Goal: Use online tool/utility: Utilize a website feature to perform a specific function

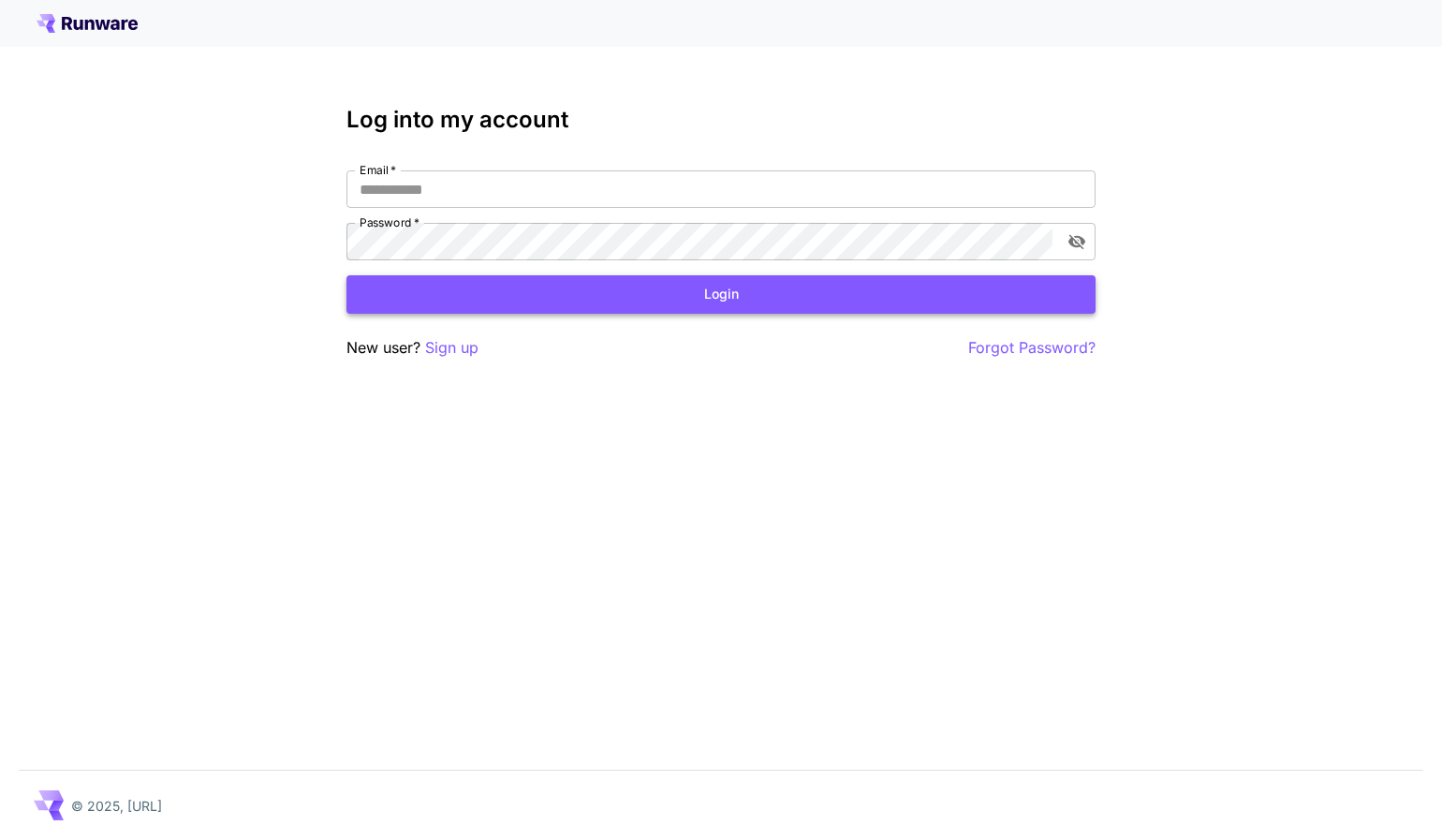
type input "**********"
click at [645, 297] on button "Login" at bounding box center [720, 295] width 749 height 39
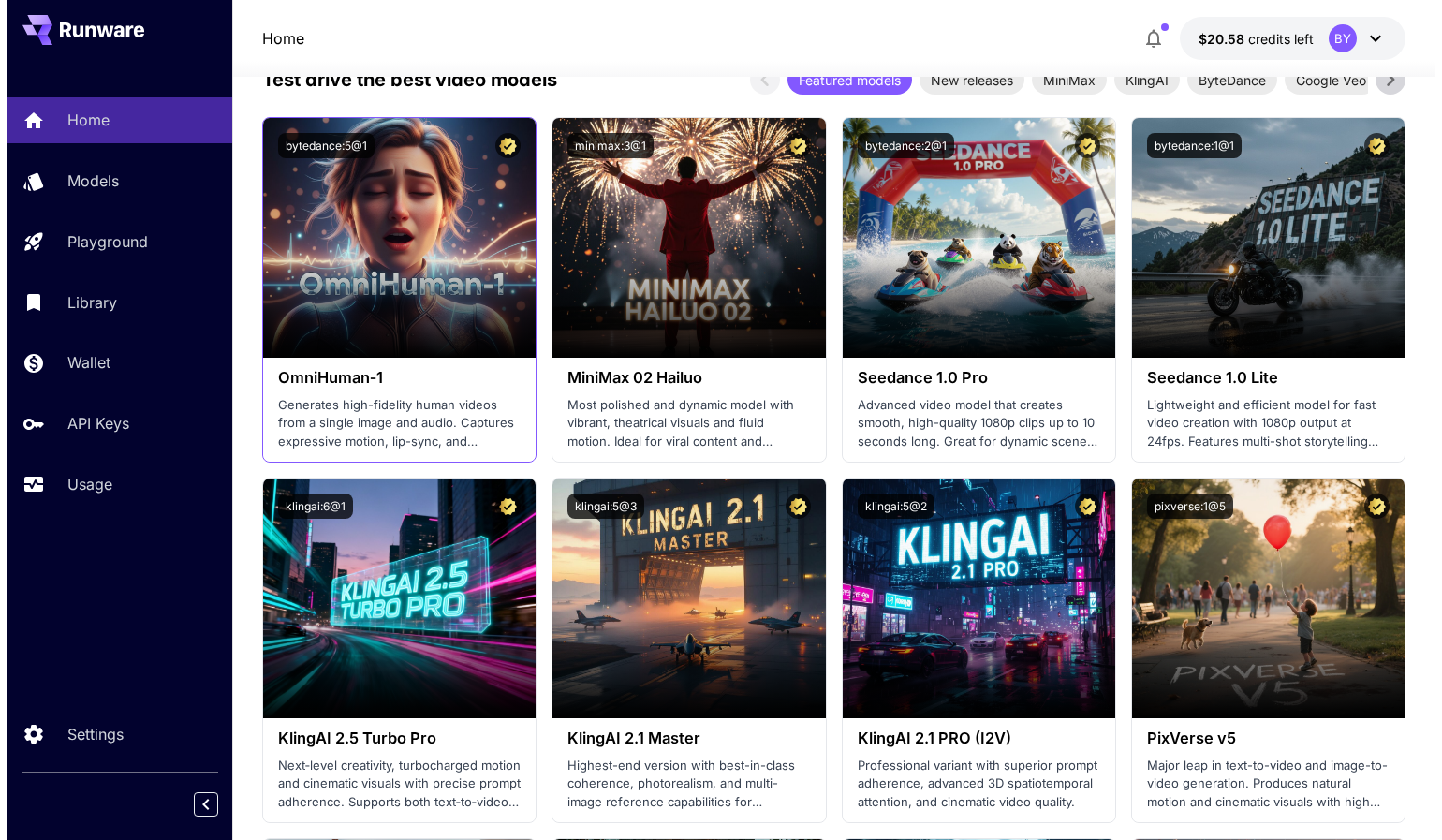
scroll to position [375, 0]
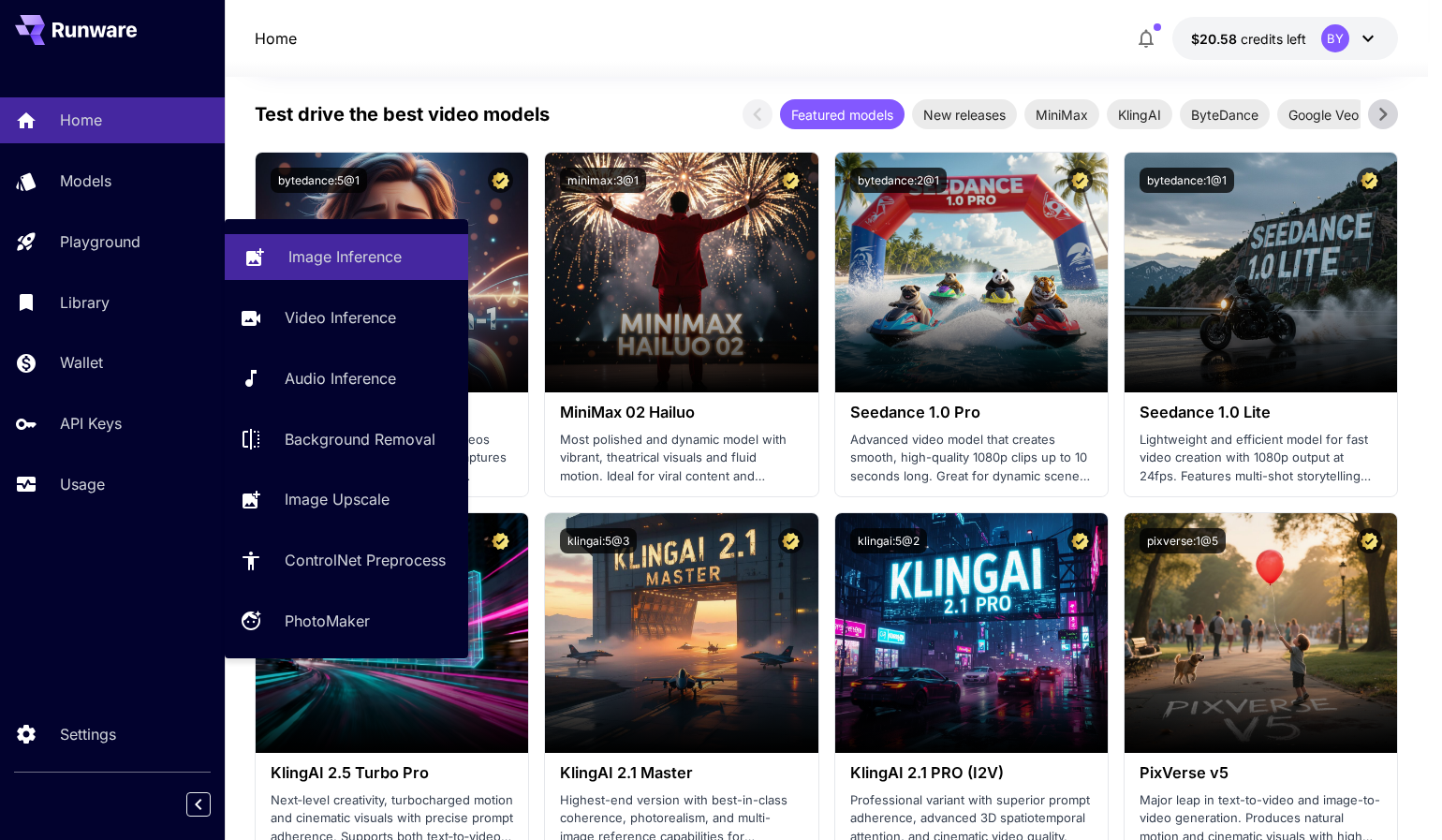
click at [334, 262] on p "Image Inference" at bounding box center [345, 256] width 113 height 23
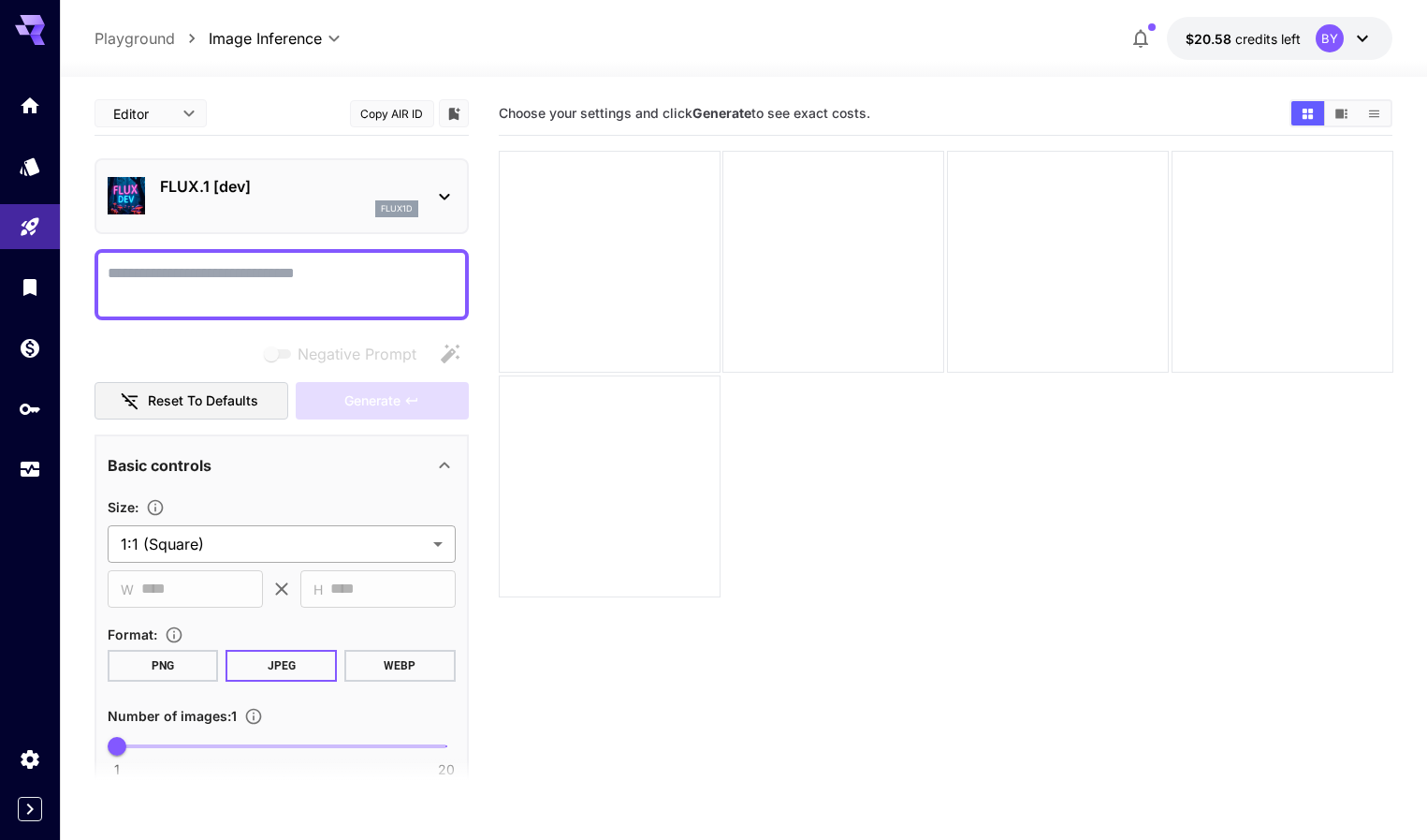
click at [205, 546] on body "**********" at bounding box center [713, 494] width 1427 height 988
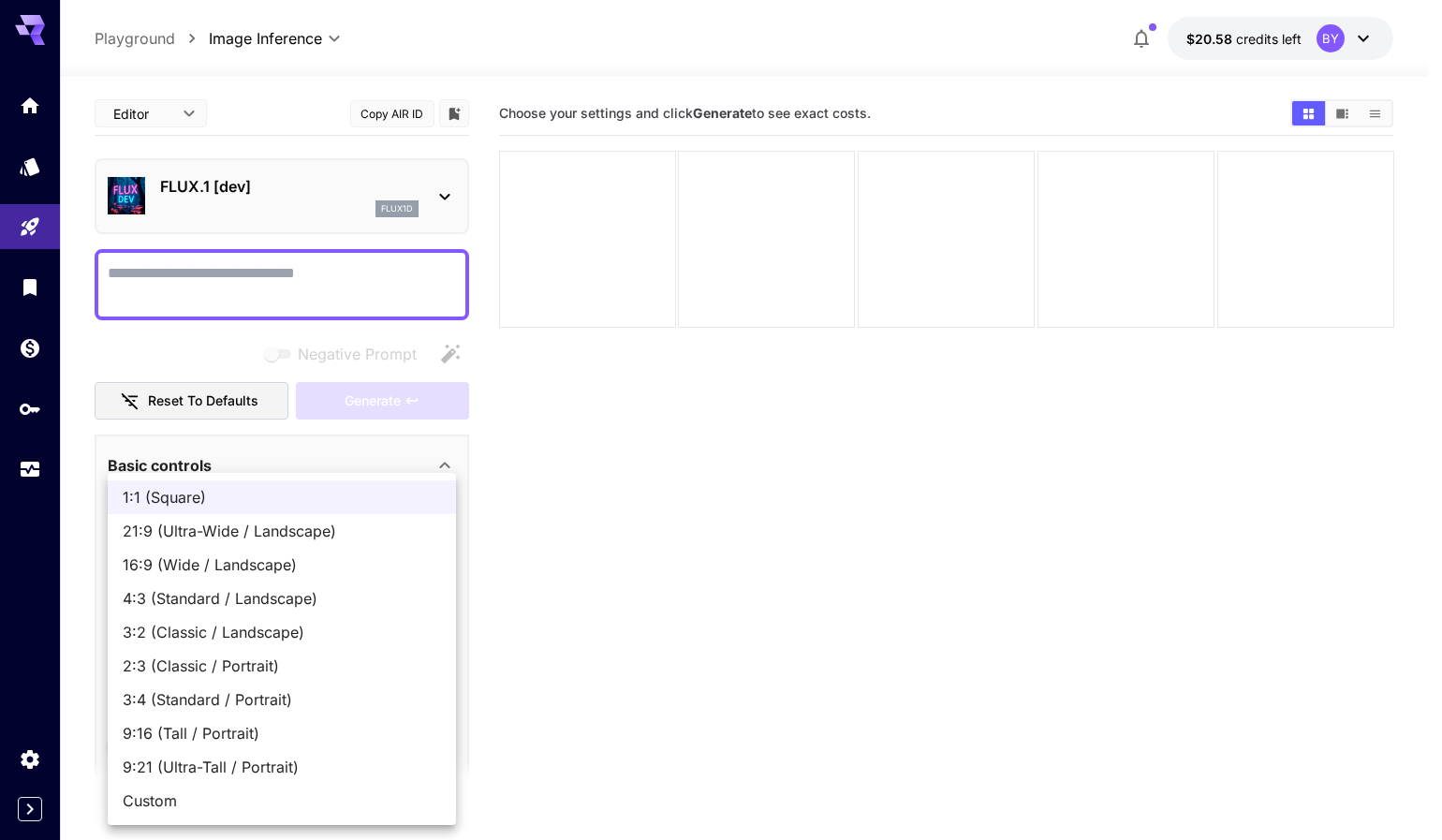
click at [199, 596] on span "4:3 (Standard / Landscape)" at bounding box center [282, 598] width 318 height 23
type input "**********"
type input "****"
type input "***"
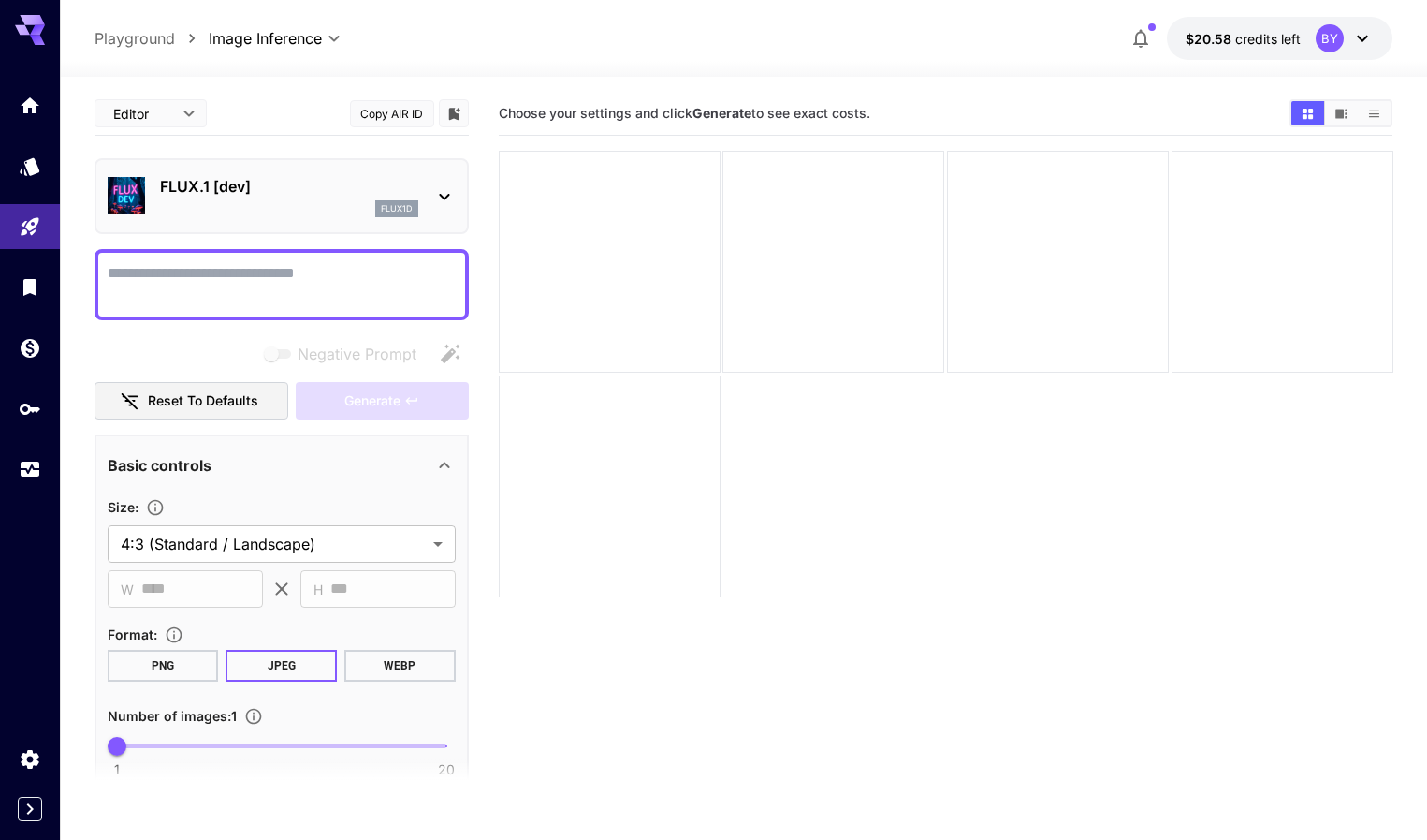
click at [267, 216] on div "flux1d" at bounding box center [289, 208] width 259 height 17
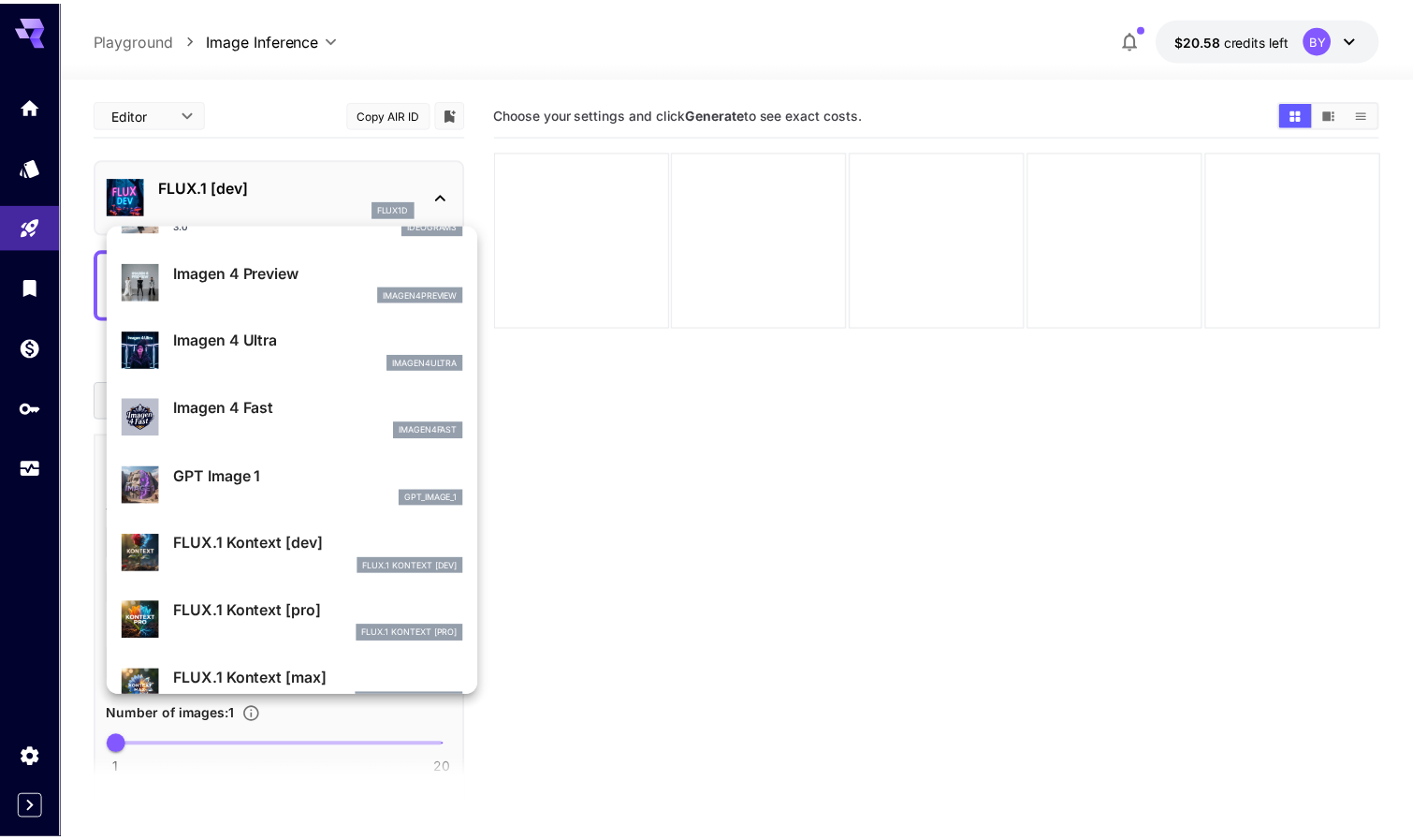
scroll to position [936, 0]
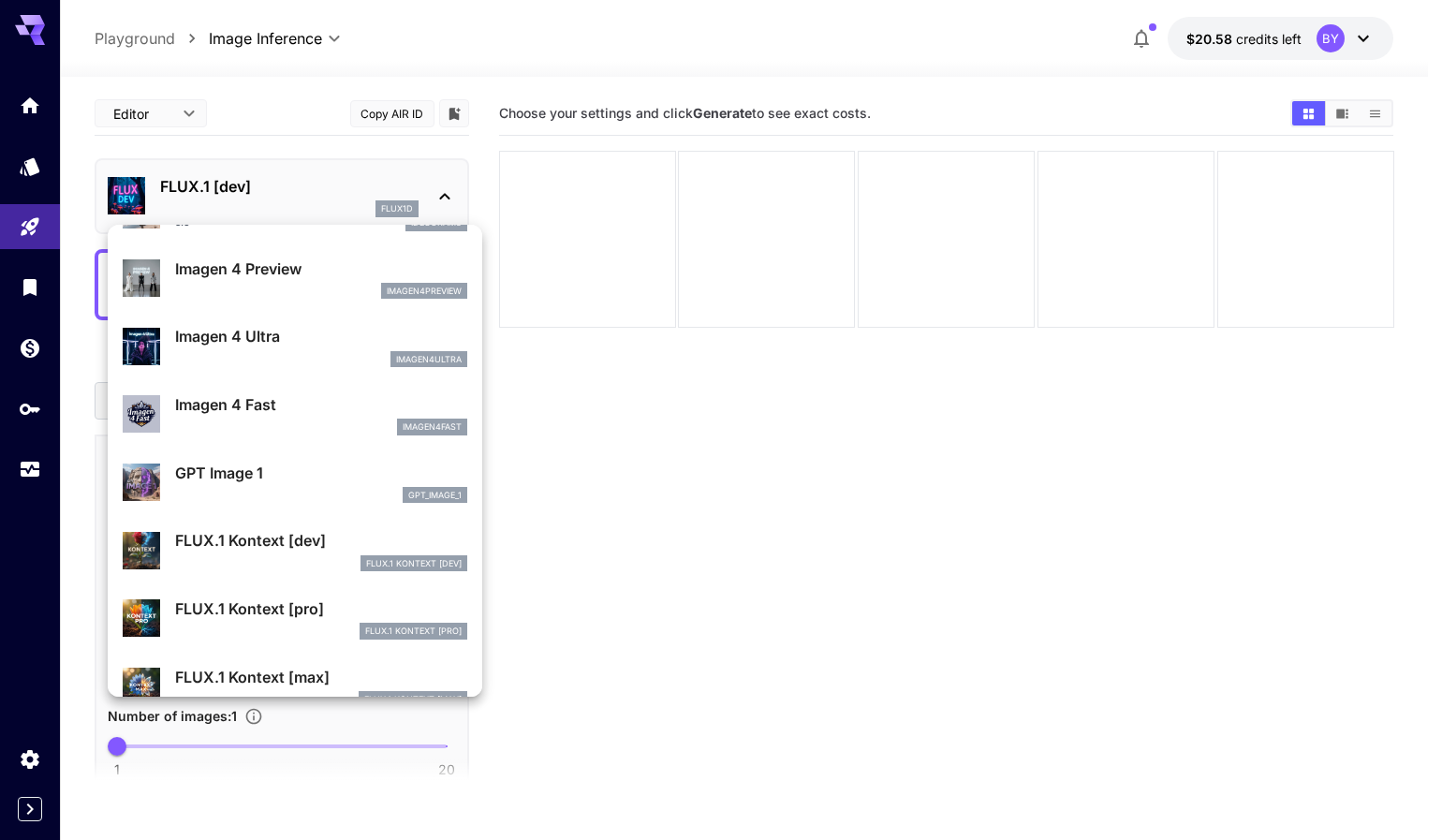
click at [259, 478] on p "GPT Image 1" at bounding box center [321, 472] width 292 height 23
type input "**********"
type input "****"
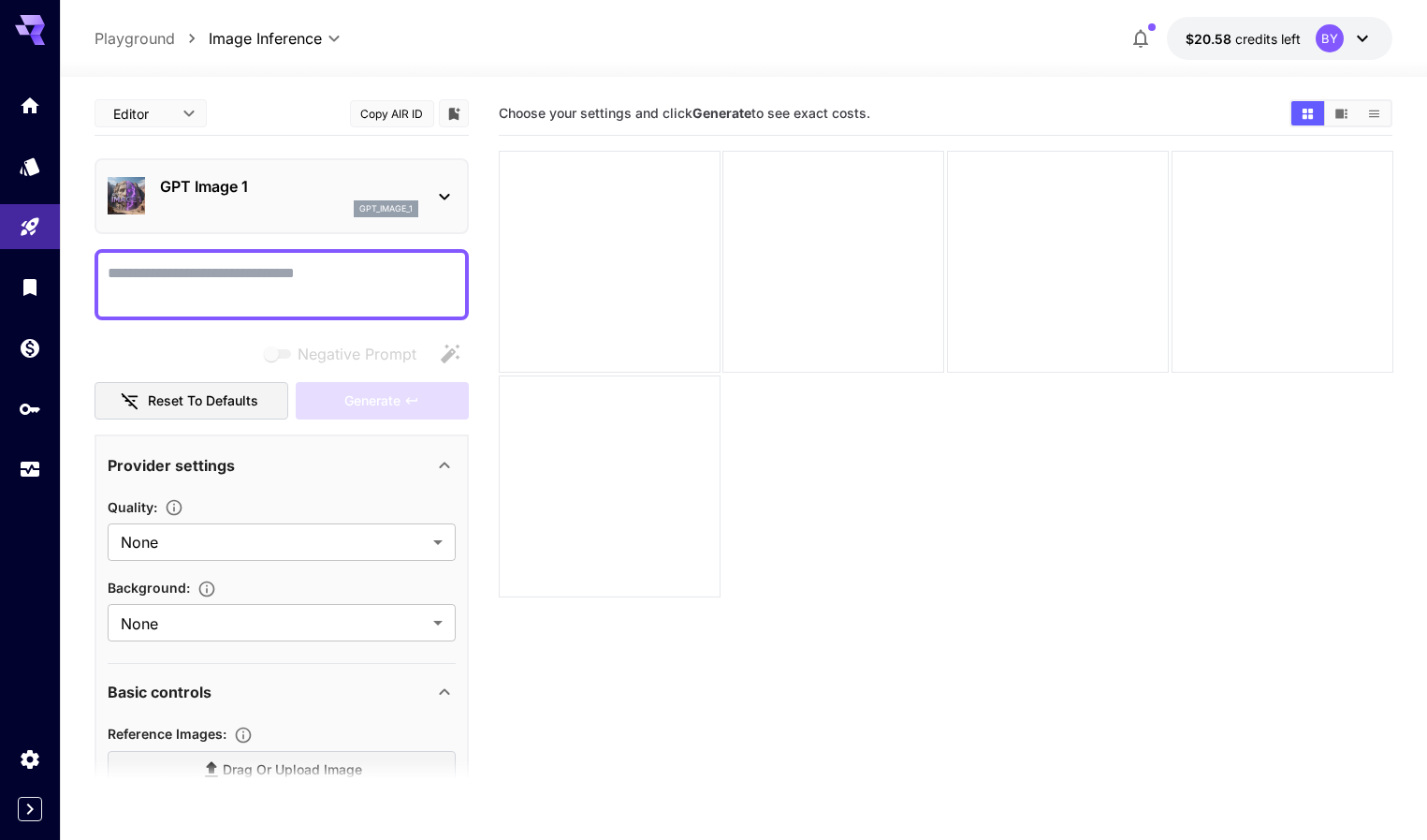
click at [708, 384] on section "Choose your settings and click Generate to see exact costs." at bounding box center [946, 512] width 894 height 840
click at [328, 272] on textarea "Negative Prompt" at bounding box center [282, 284] width 348 height 45
click at [120, 42] on p "Playground" at bounding box center [134, 38] width 80 height 23
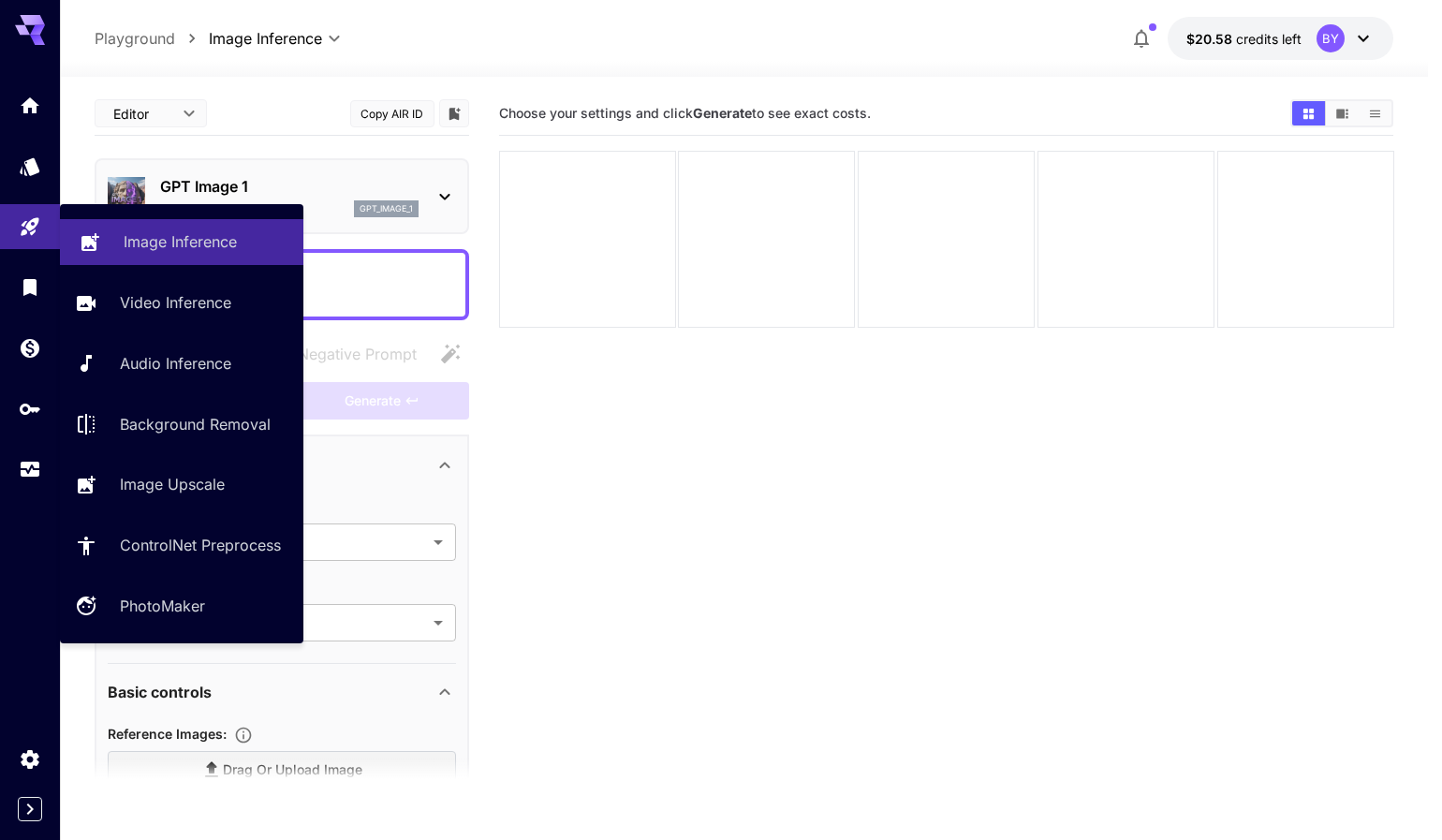
click at [92, 233] on icon at bounding box center [89, 236] width 23 height 23
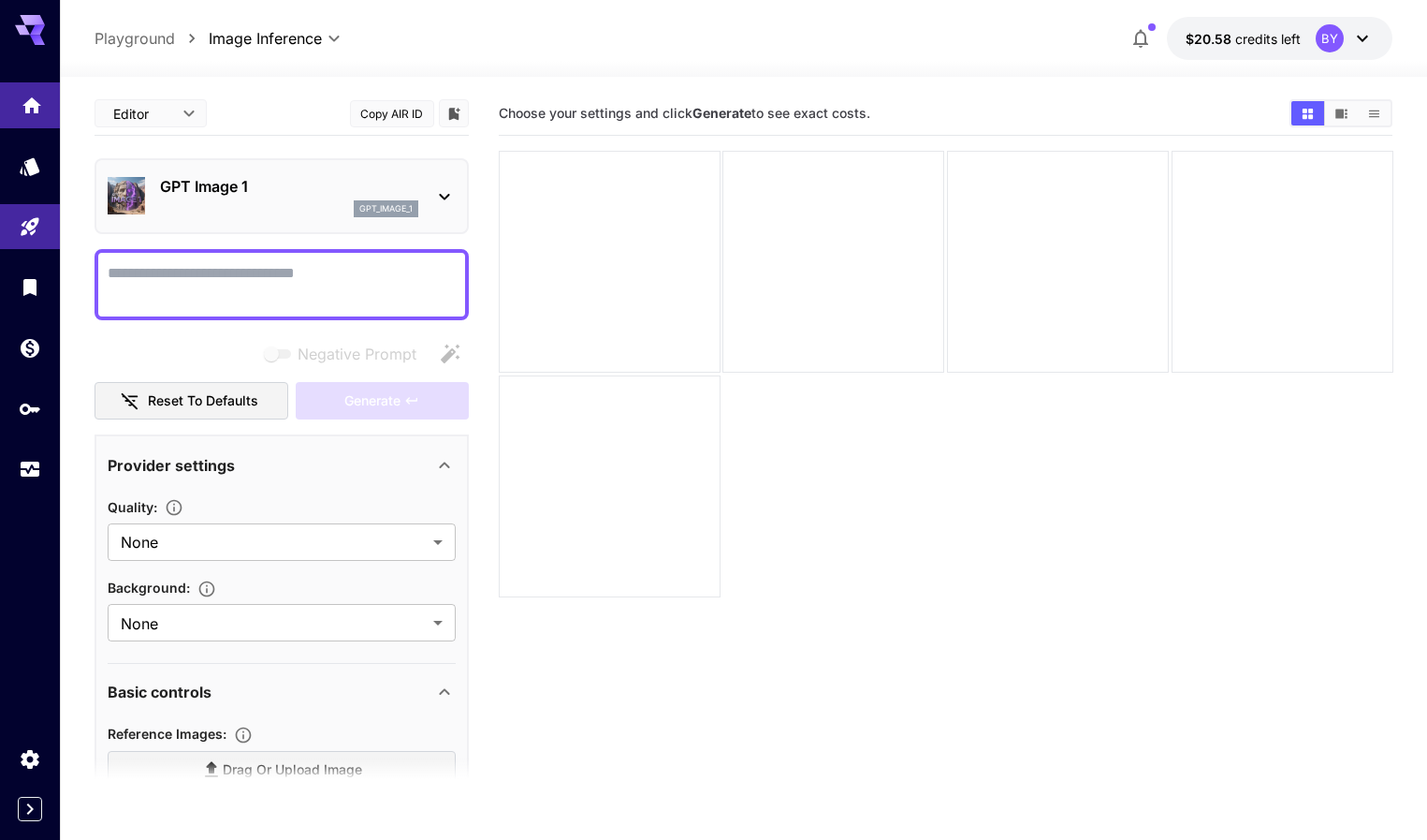
click at [48, 101] on link at bounding box center [30, 105] width 59 height 46
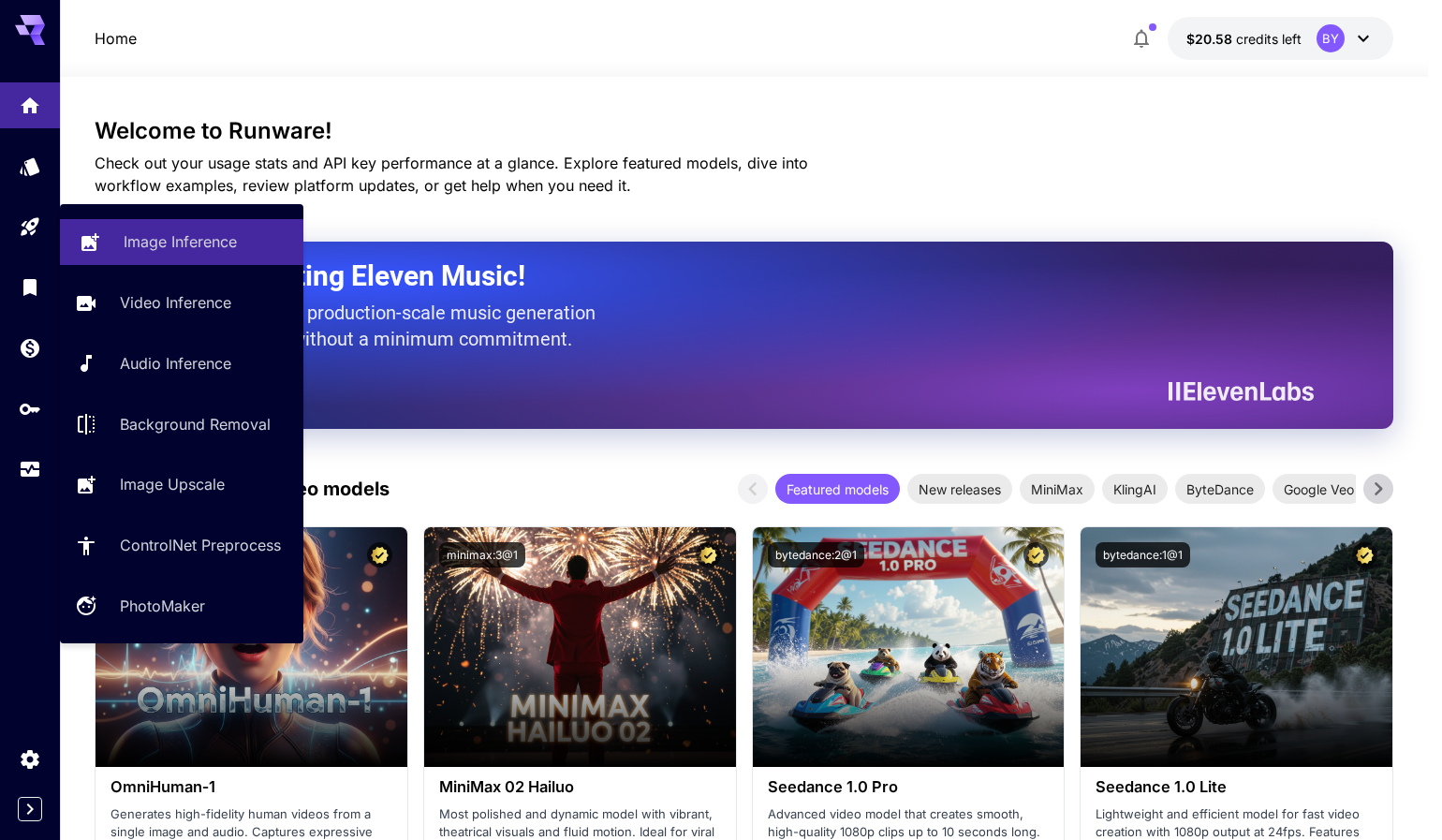
click at [108, 232] on link "Image Inference" at bounding box center [180, 242] width 243 height 46
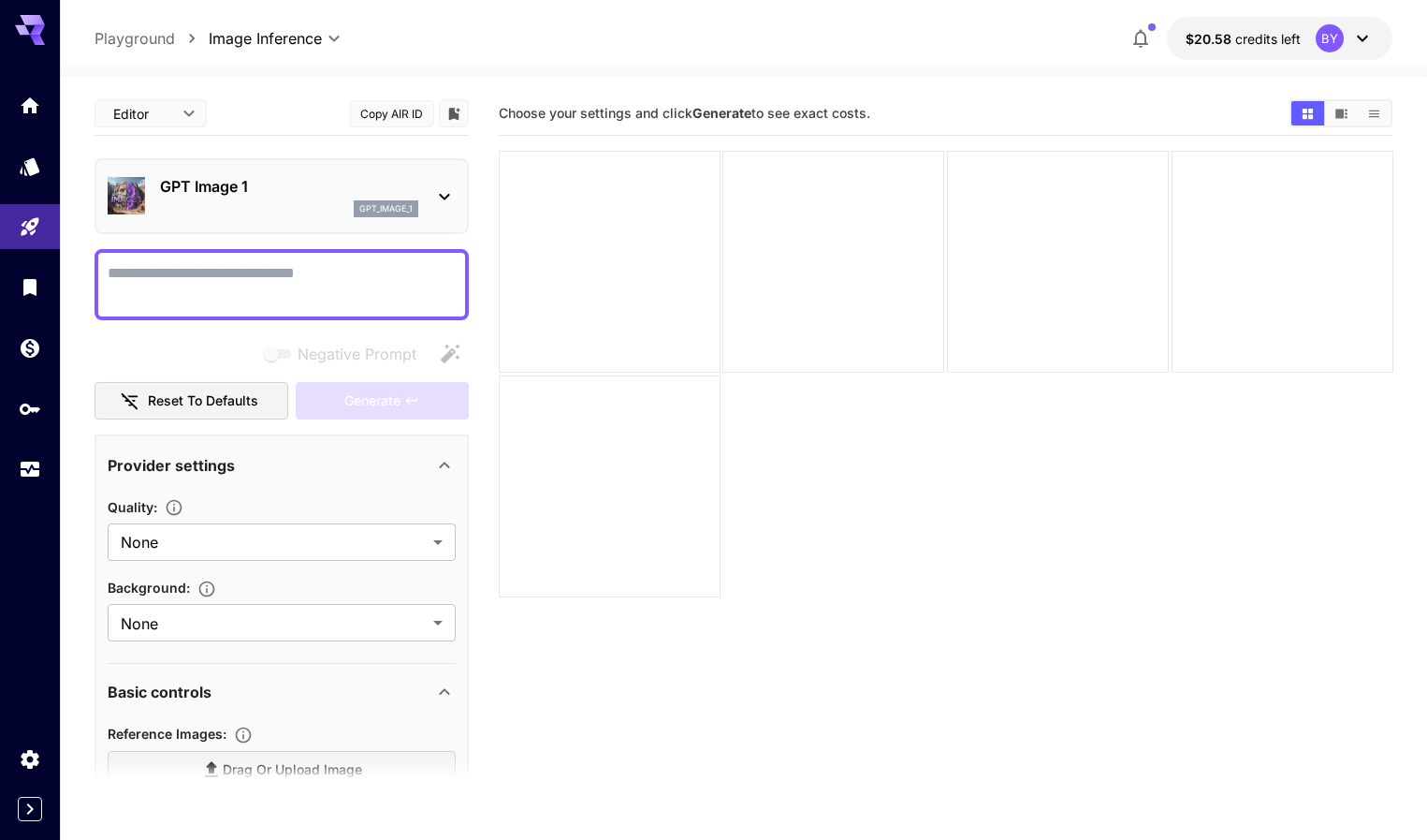
click at [140, 41] on p "Playground" at bounding box center [134, 38] width 80 height 23
click at [974, 240] on div at bounding box center [1058, 262] width 222 height 222
click at [1192, 294] on div at bounding box center [1283, 262] width 222 height 222
drag, startPoint x: 1326, startPoint y: 428, endPoint x: 1323, endPoint y: 373, distance: 55.1
click at [1329, 428] on section "Choose your settings and click Generate to see exact costs." at bounding box center [946, 512] width 894 height 840
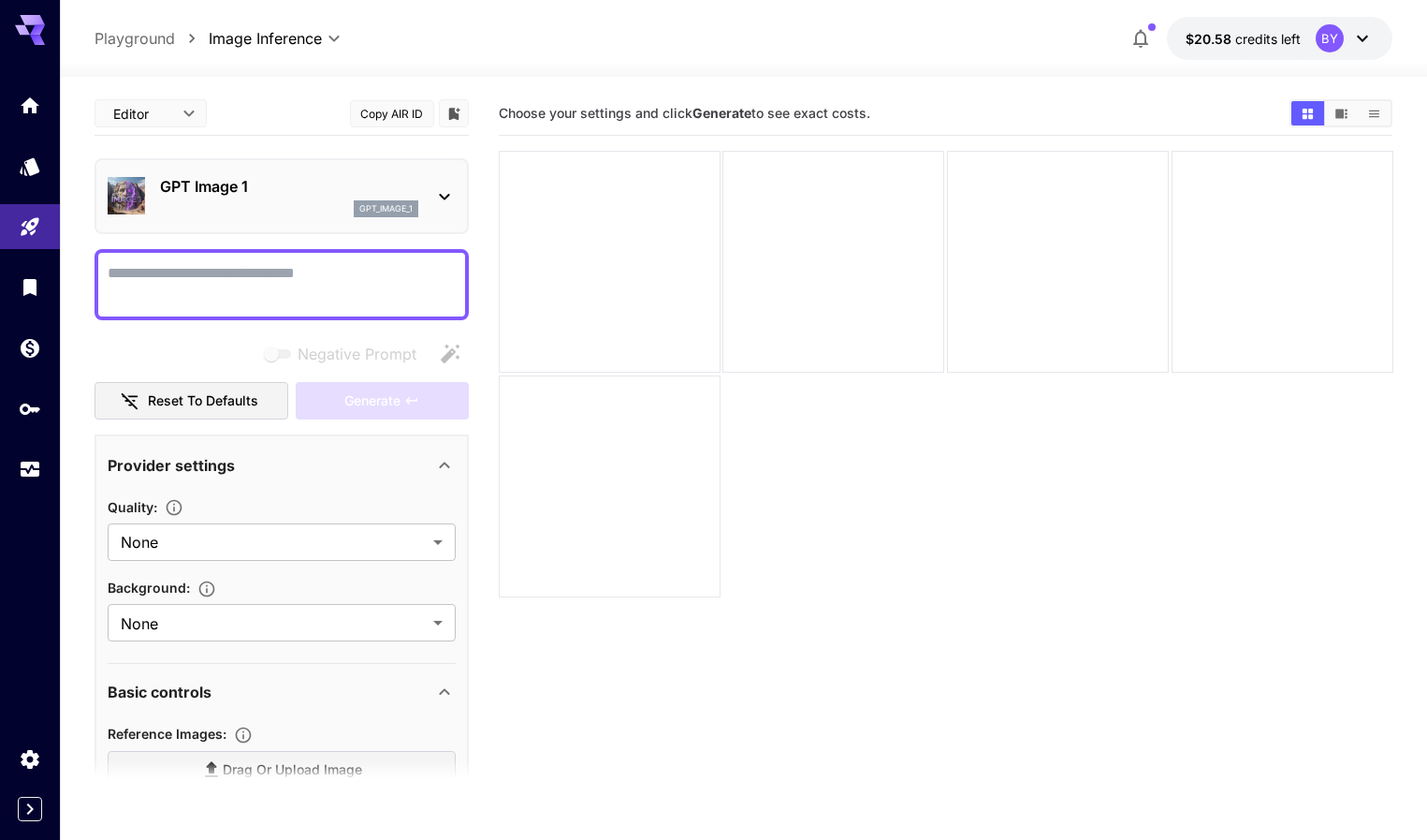
click at [1367, 35] on icon at bounding box center [1363, 38] width 23 height 23
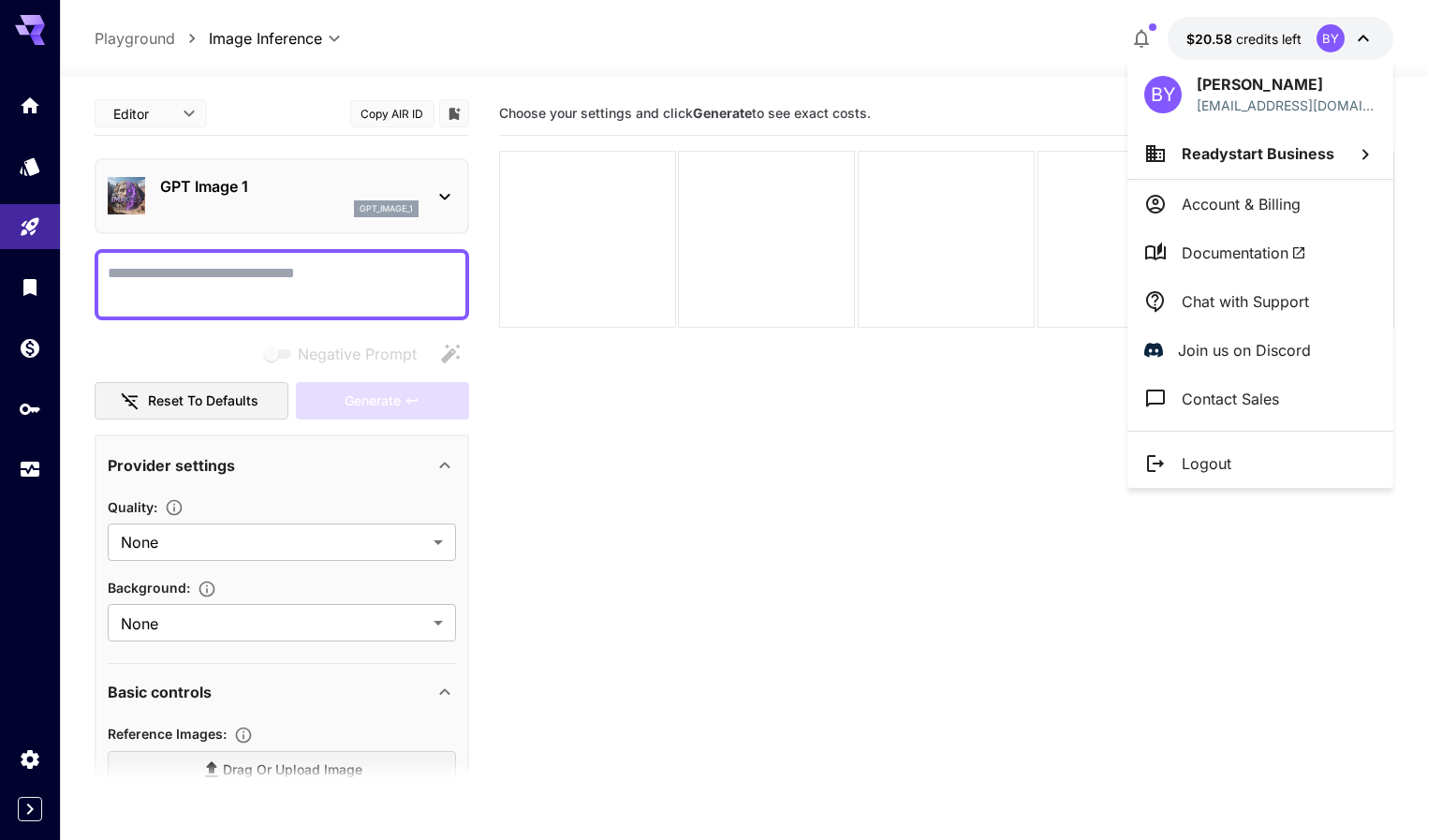
click at [1224, 154] on span "Readystart Business" at bounding box center [1258, 153] width 153 height 19
click at [939, 529] on div at bounding box center [721, 420] width 1442 height 840
click at [321, 105] on div at bounding box center [721, 420] width 1442 height 840
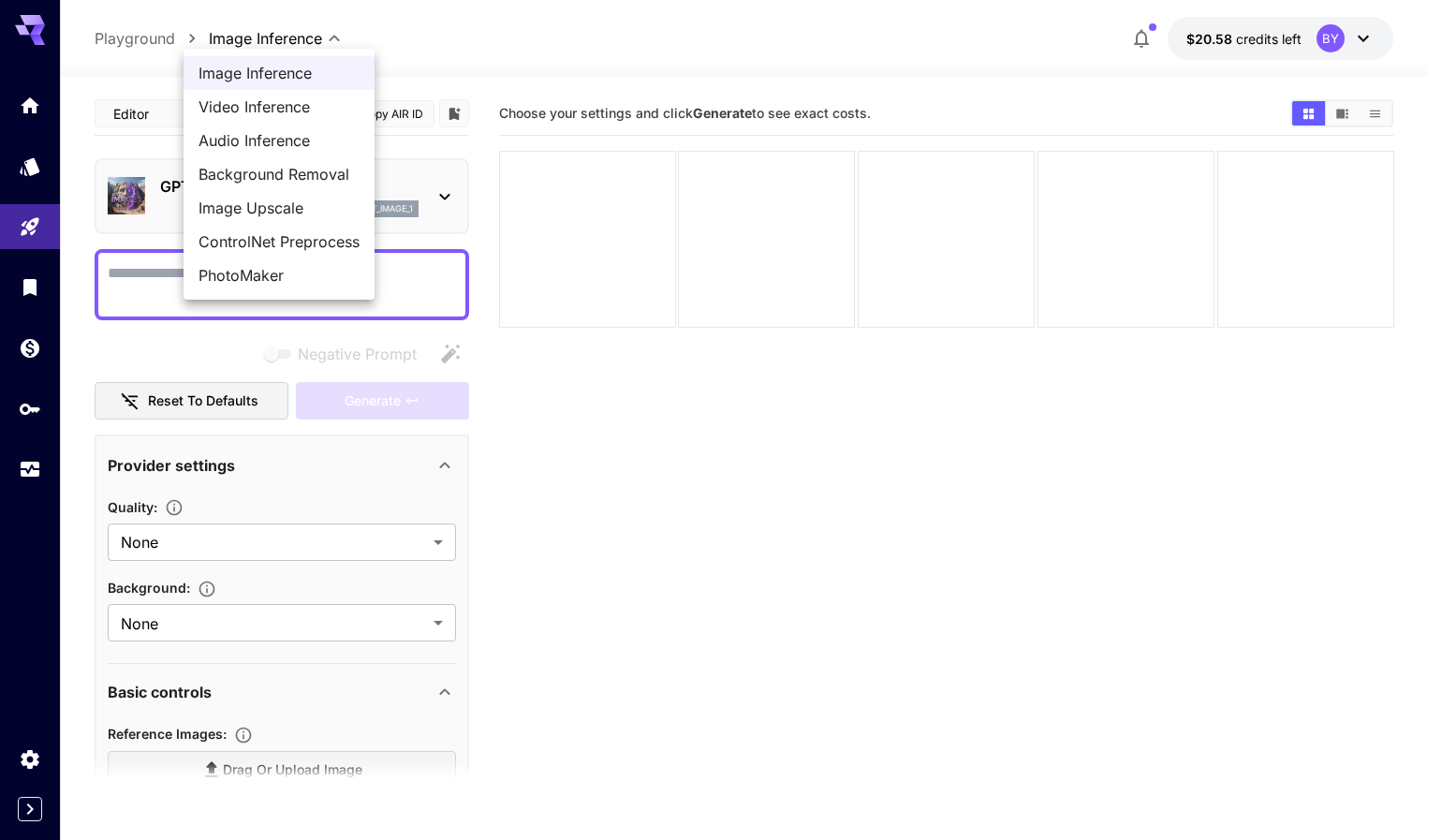
click at [276, 42] on body "**********" at bounding box center [721, 494] width 1442 height 988
click at [243, 107] on span "Video Inference" at bounding box center [279, 106] width 161 height 23
type input "**********"
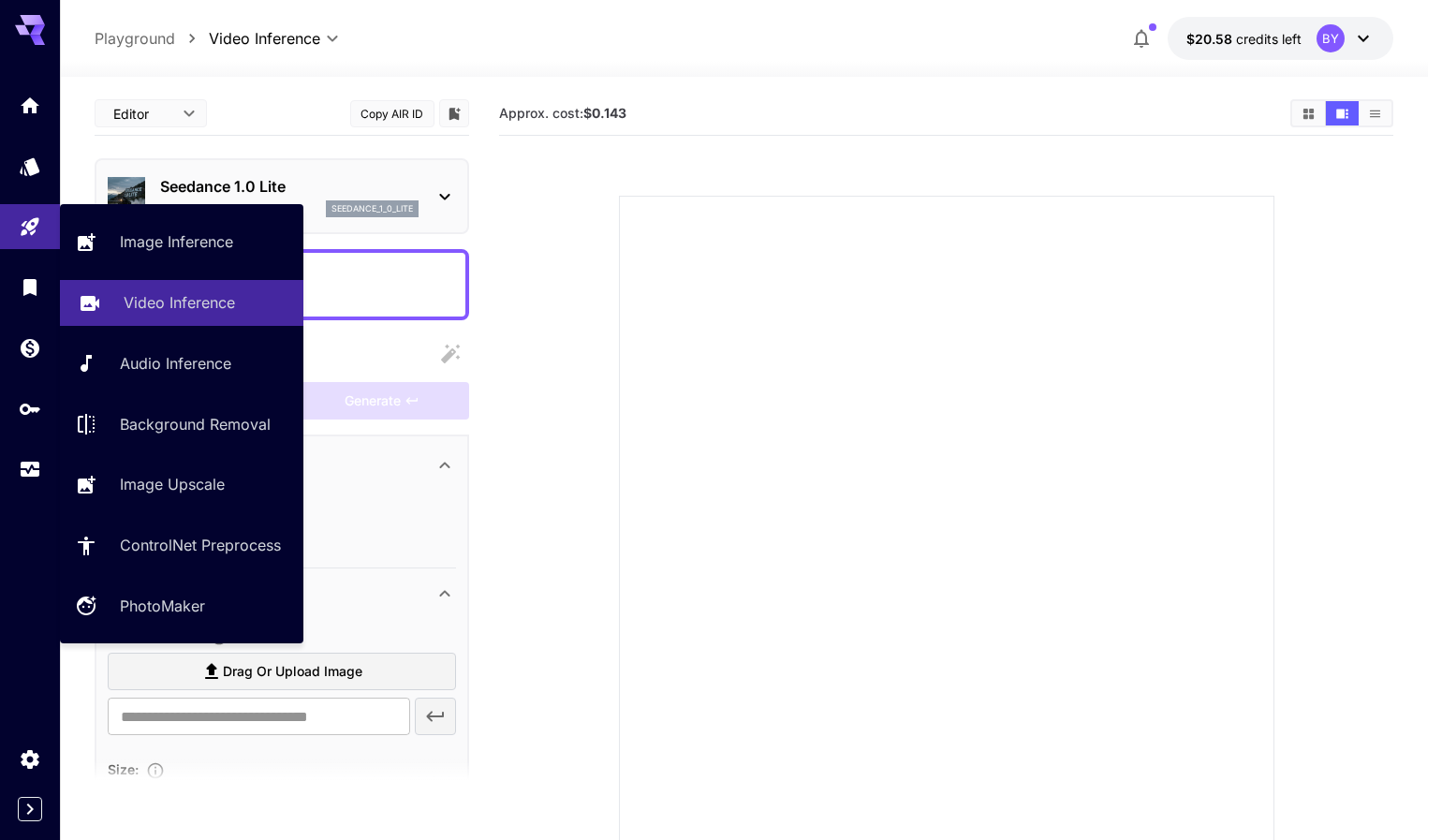
click at [135, 297] on p "Video Inference" at bounding box center [180, 302] width 111 height 23
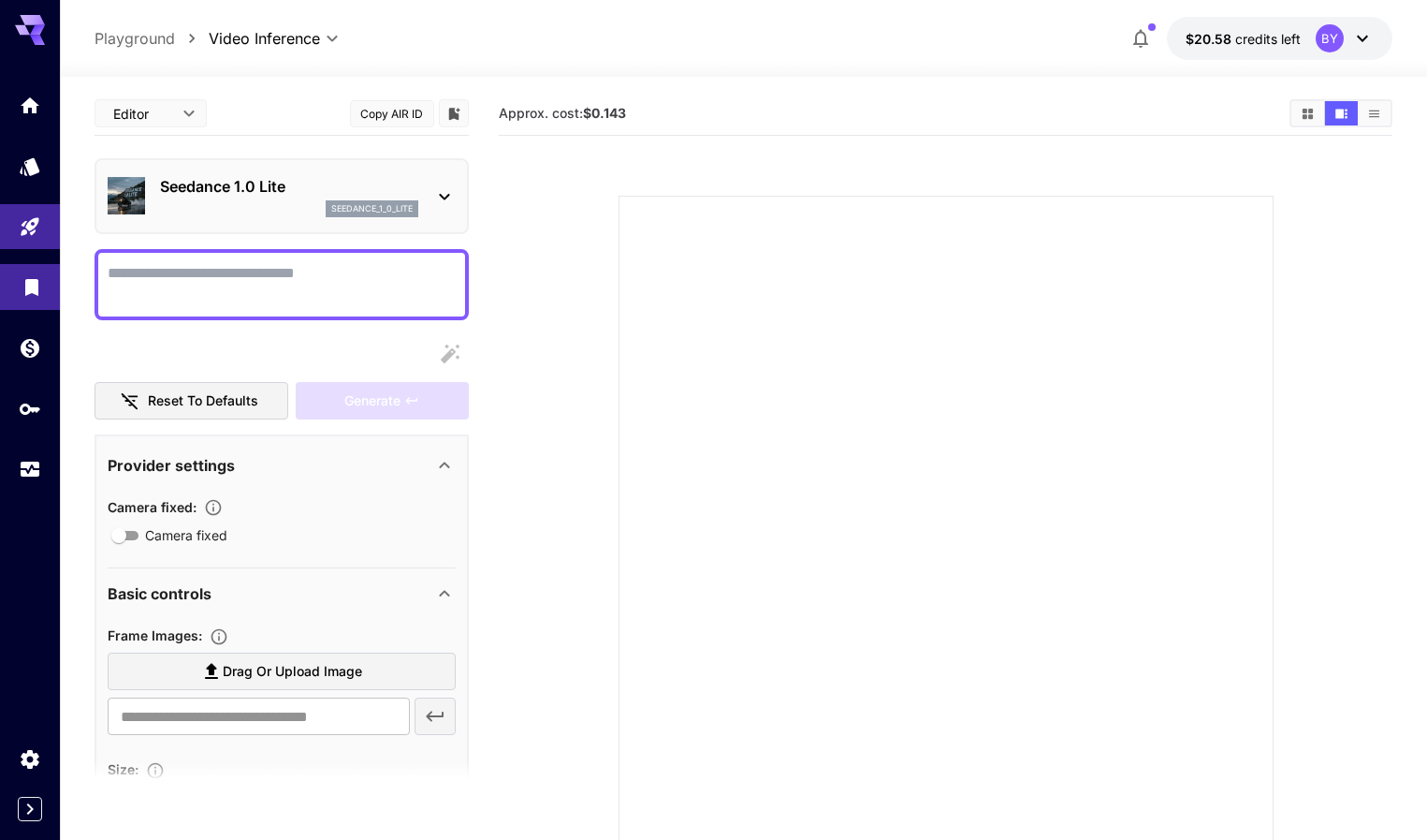
click at [51, 286] on link at bounding box center [30, 287] width 59 height 46
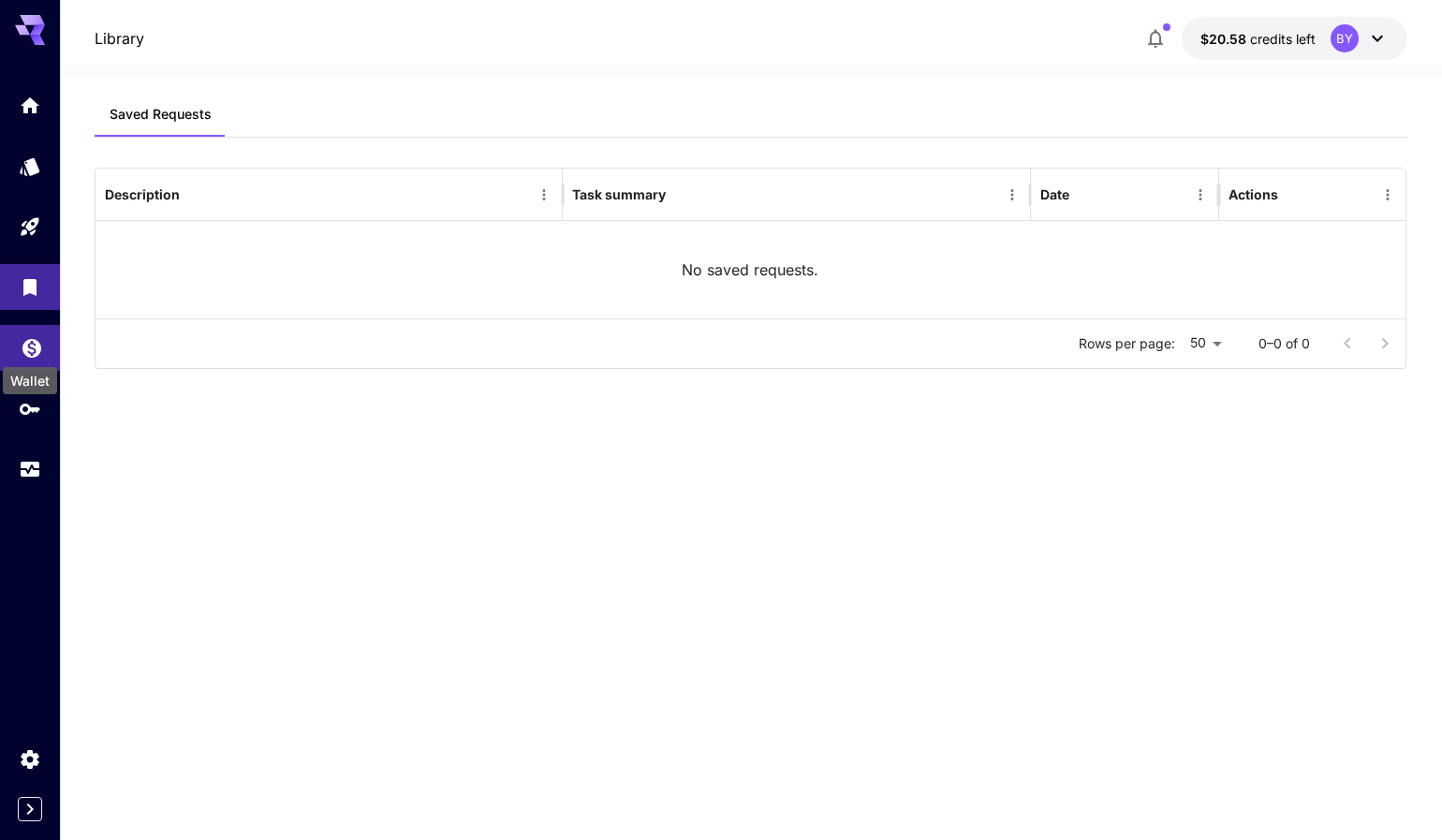
click at [25, 350] on icon "Wallet" at bounding box center [32, 342] width 23 height 23
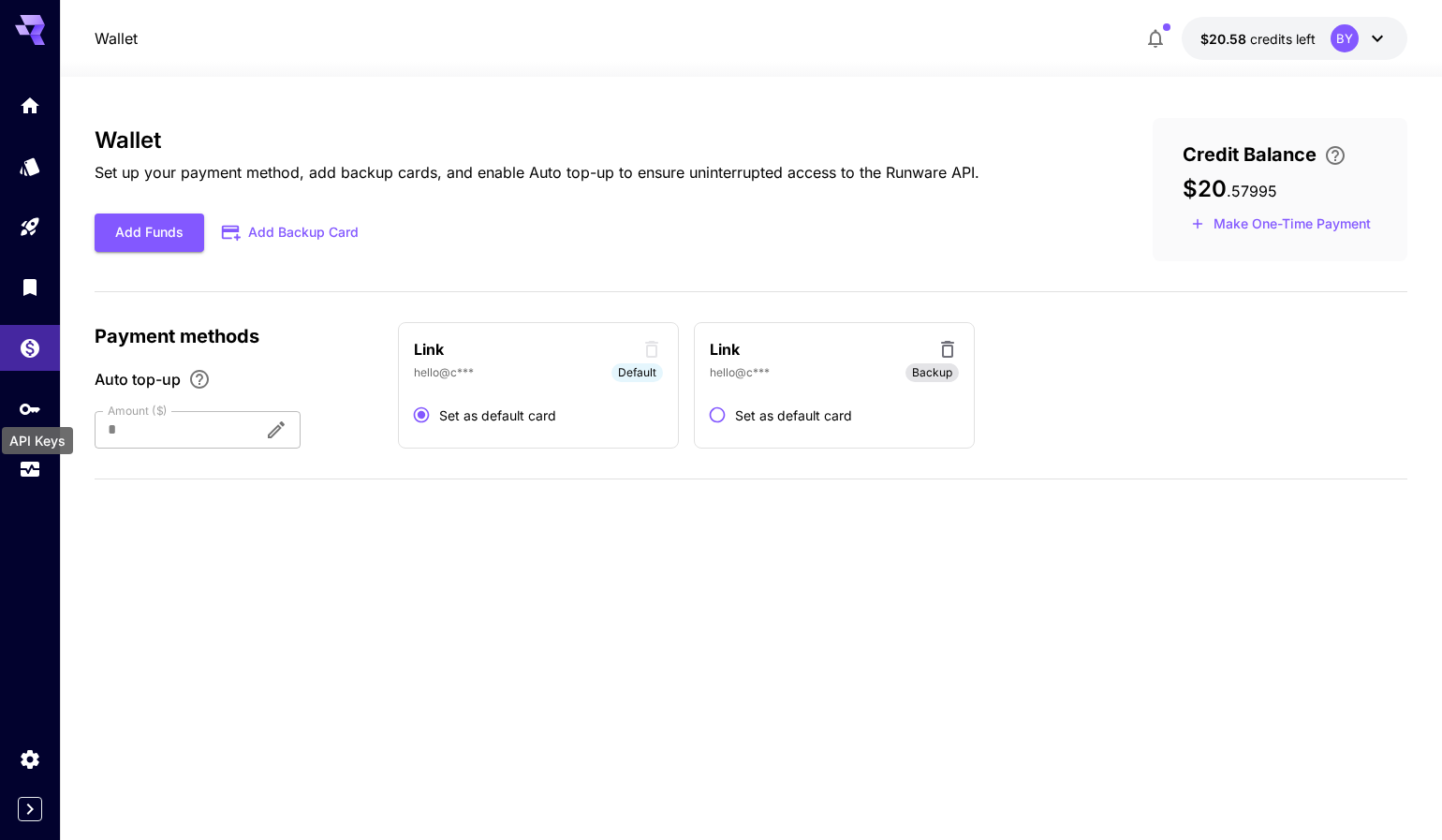
click at [33, 425] on div "API Keys" at bounding box center [38, 434] width 75 height 42
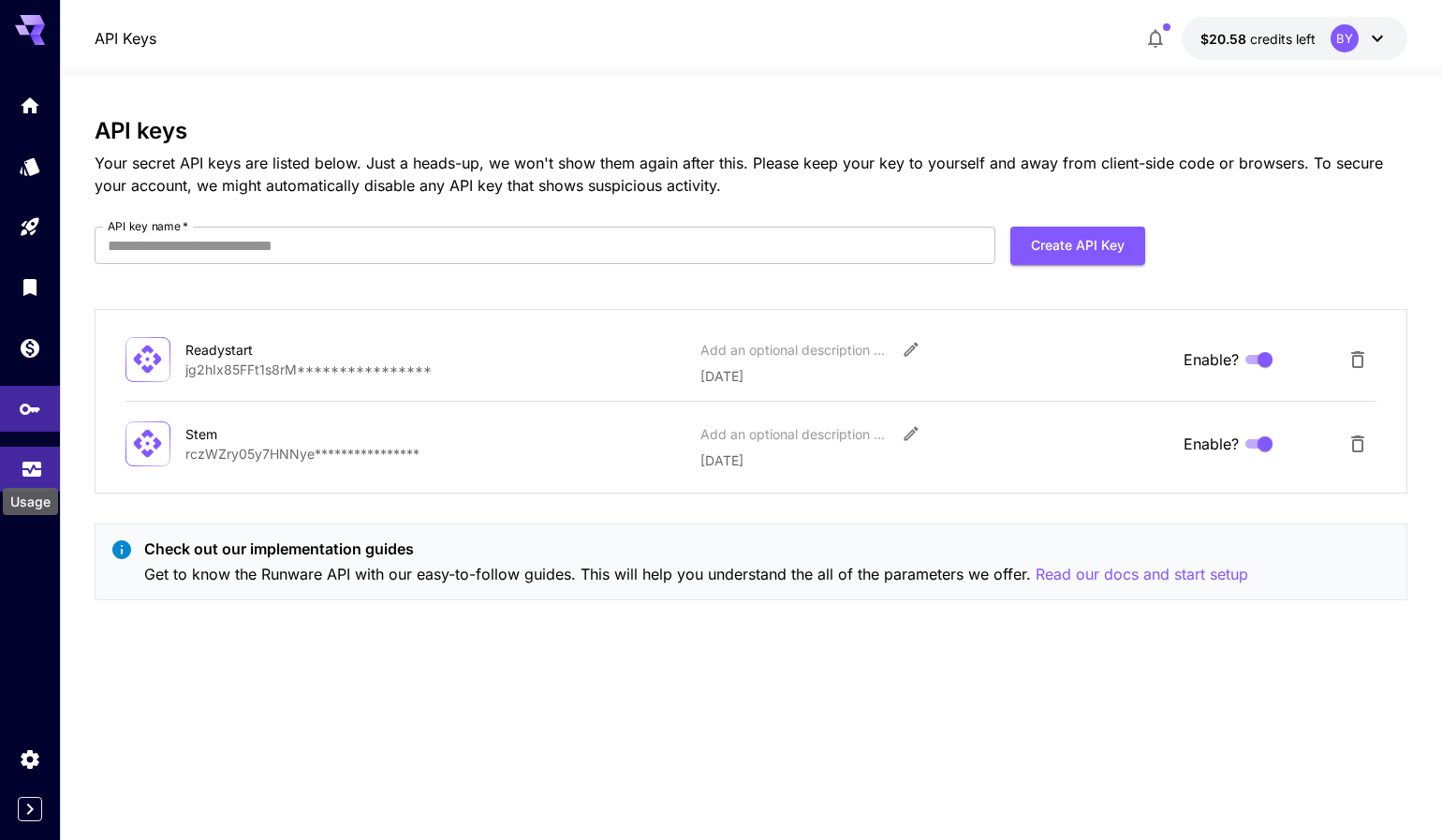
click at [30, 466] on icon "Usage" at bounding box center [32, 463] width 23 height 23
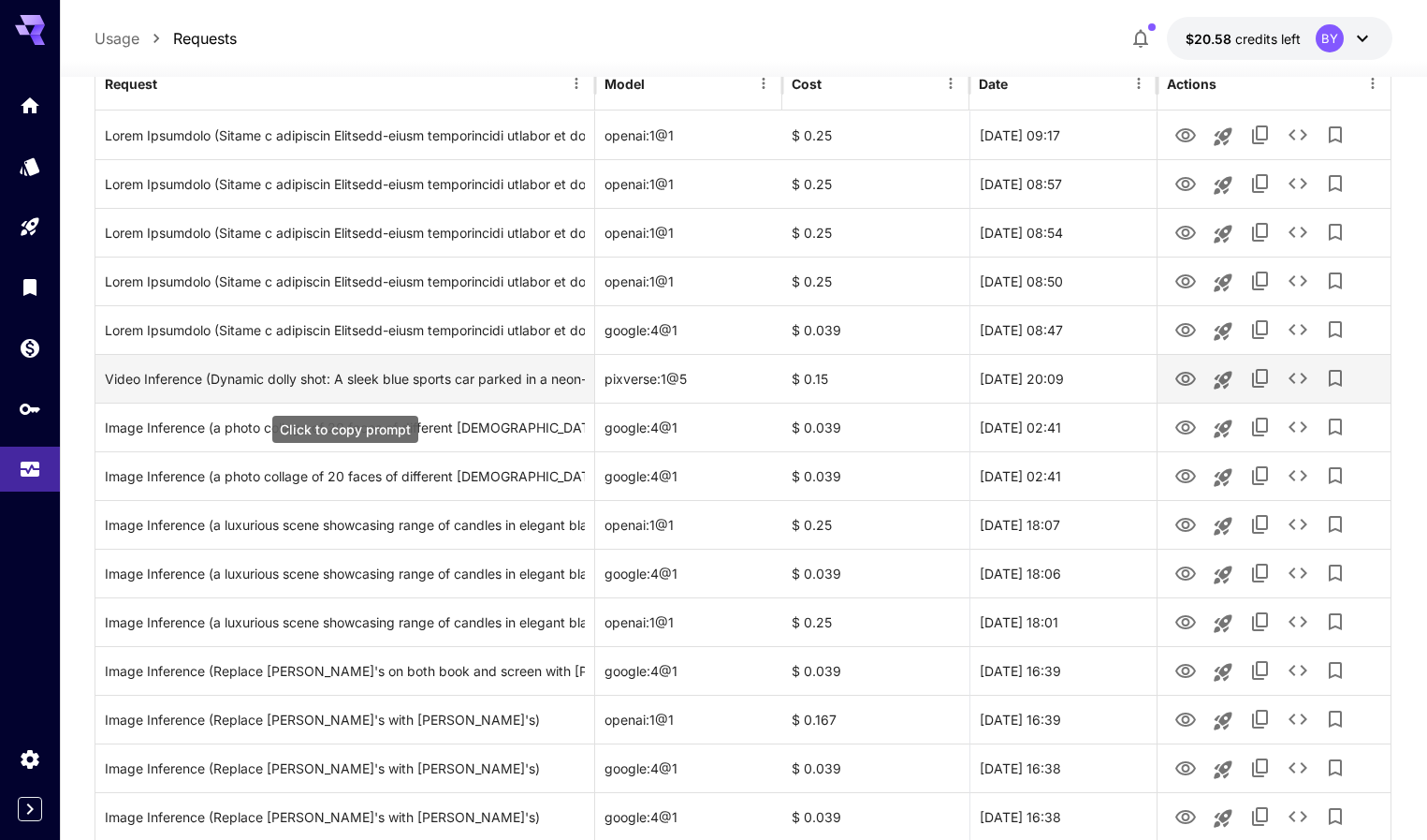
scroll to position [281, 0]
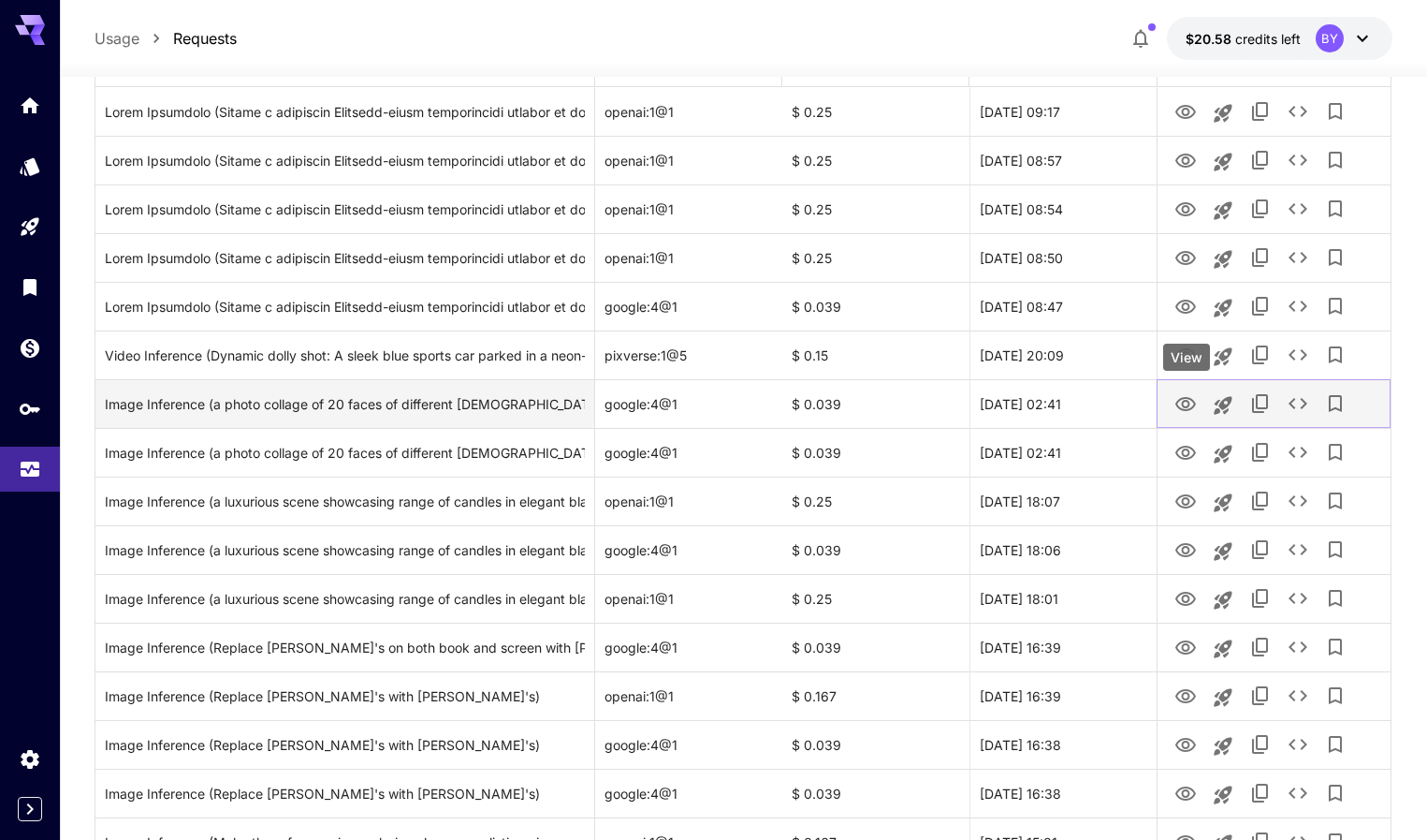
click at [1189, 400] on icon "View" at bounding box center [1186, 404] width 23 height 23
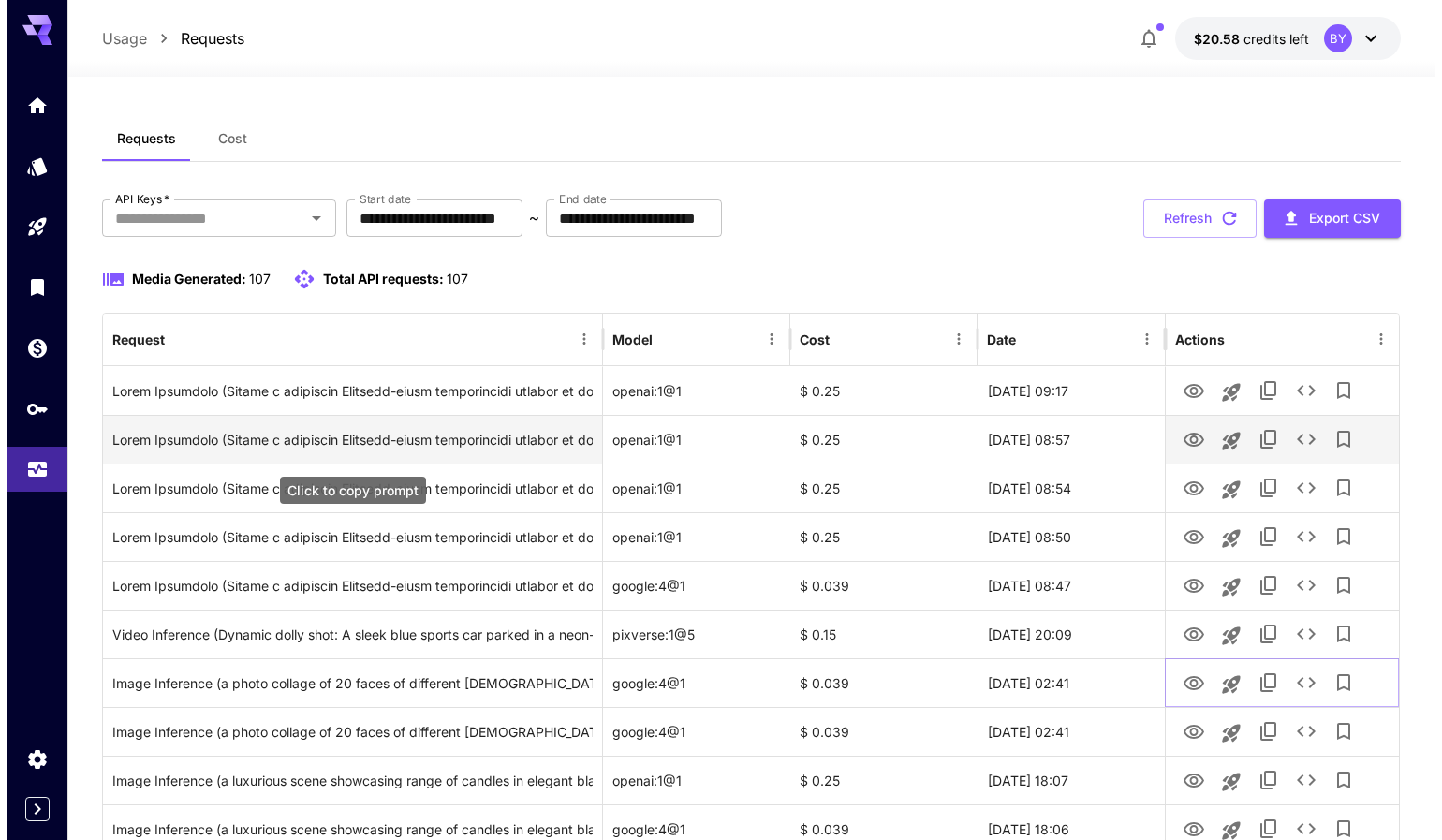
scroll to position [0, 0]
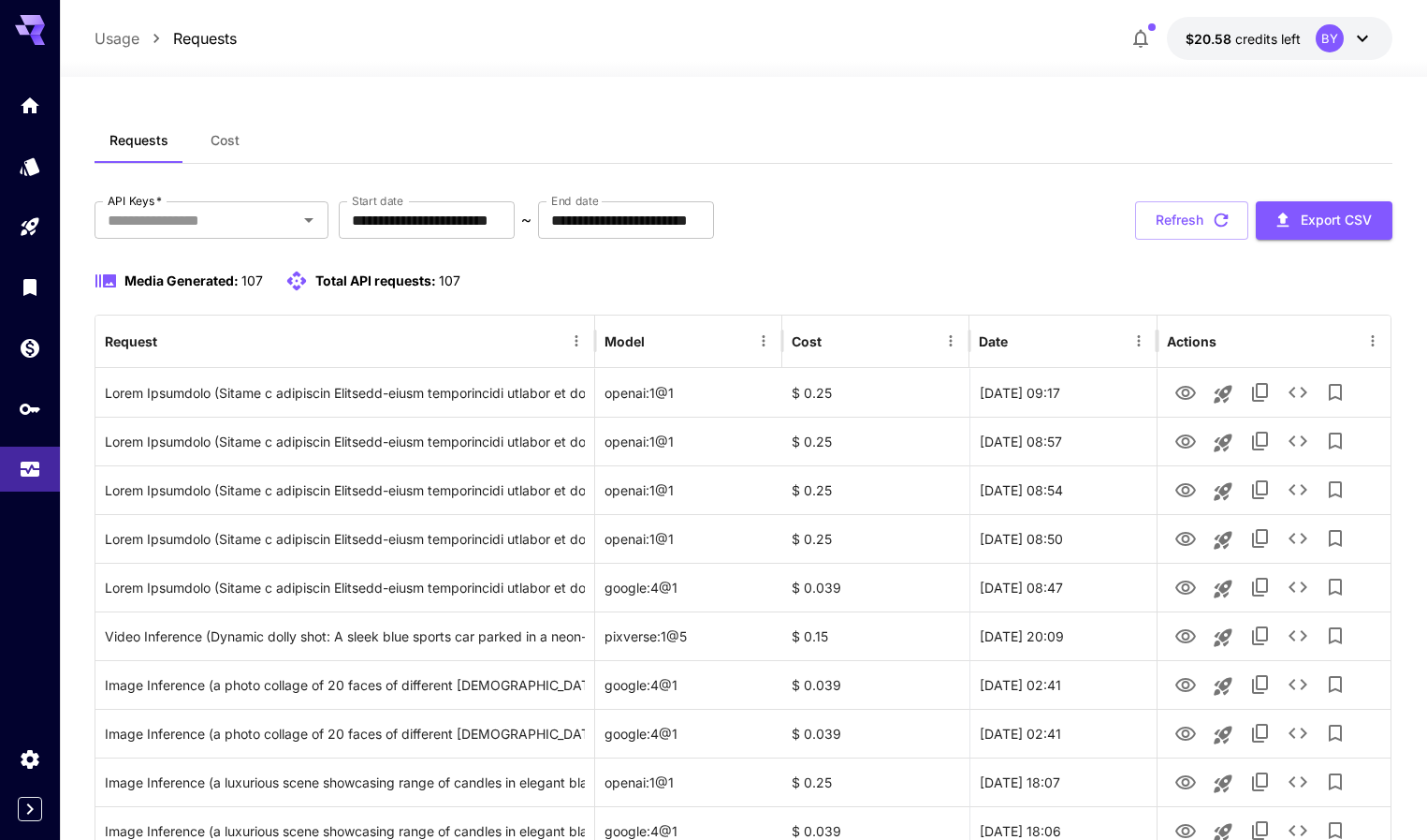
click at [1308, 40] on button "$20.58 credits left BY" at bounding box center [1279, 38] width 225 height 43
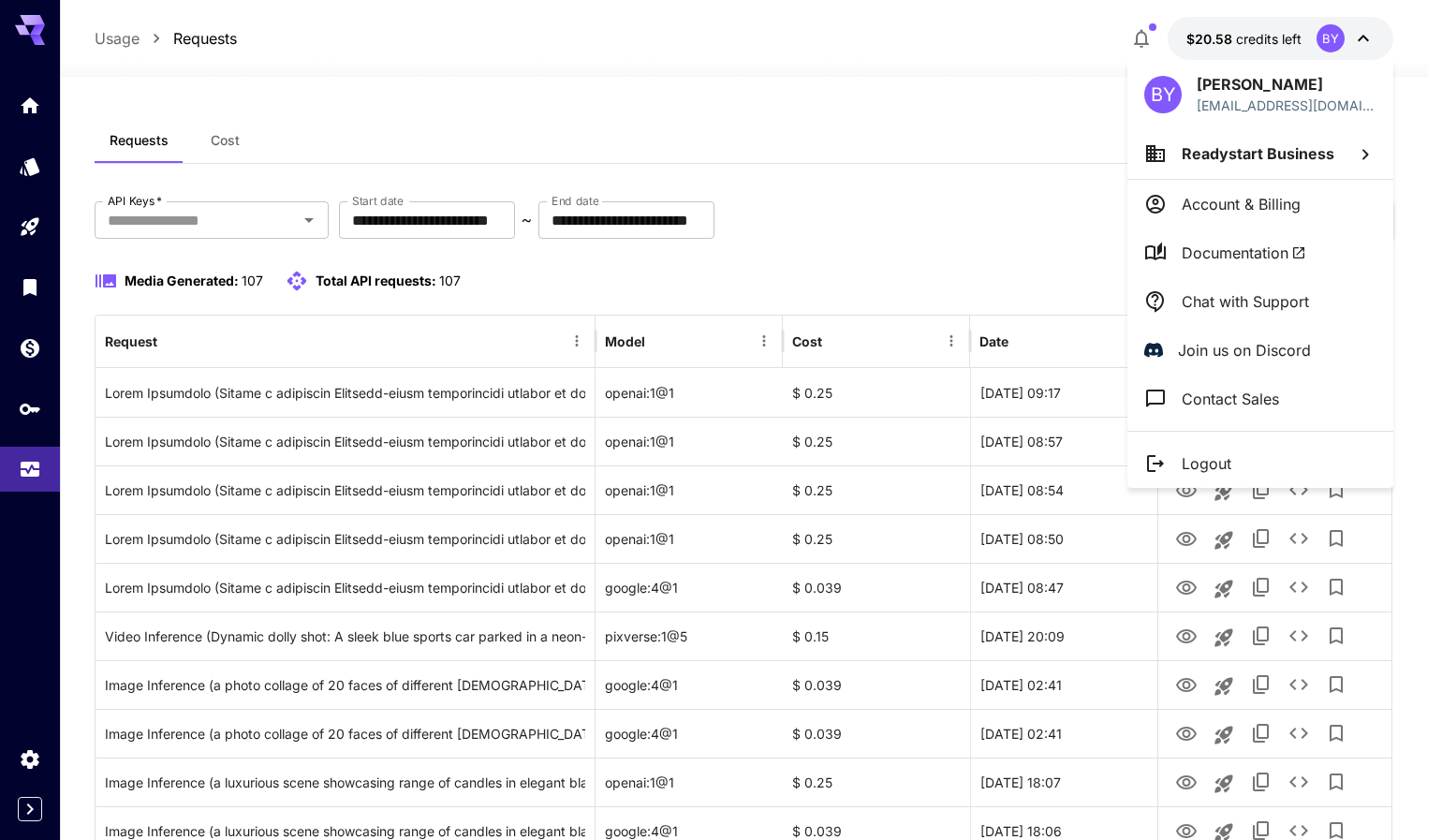
click at [25, 770] on div at bounding box center [721, 420] width 1442 height 840
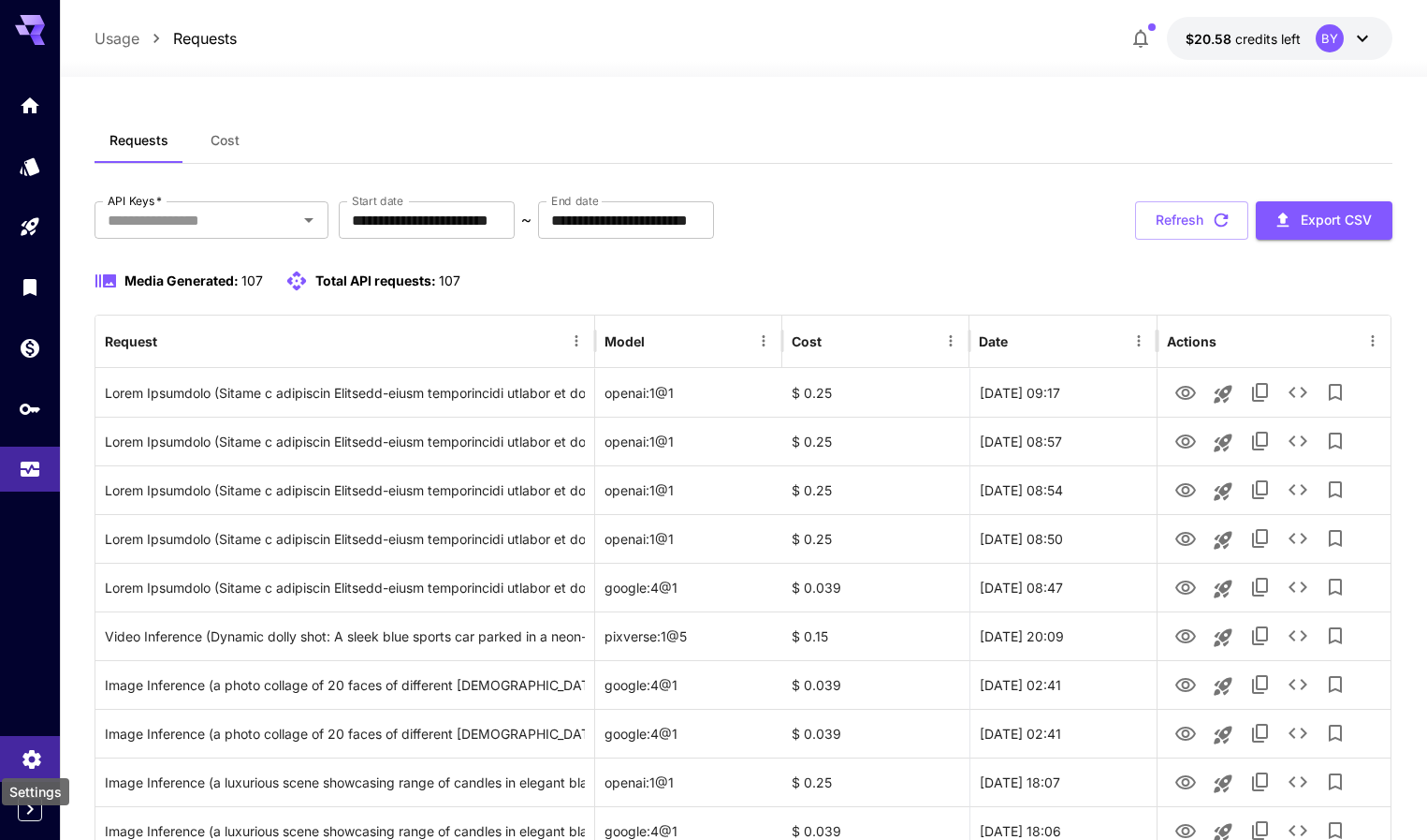
click at [33, 761] on icon "Settings" at bounding box center [32, 753] width 18 height 19
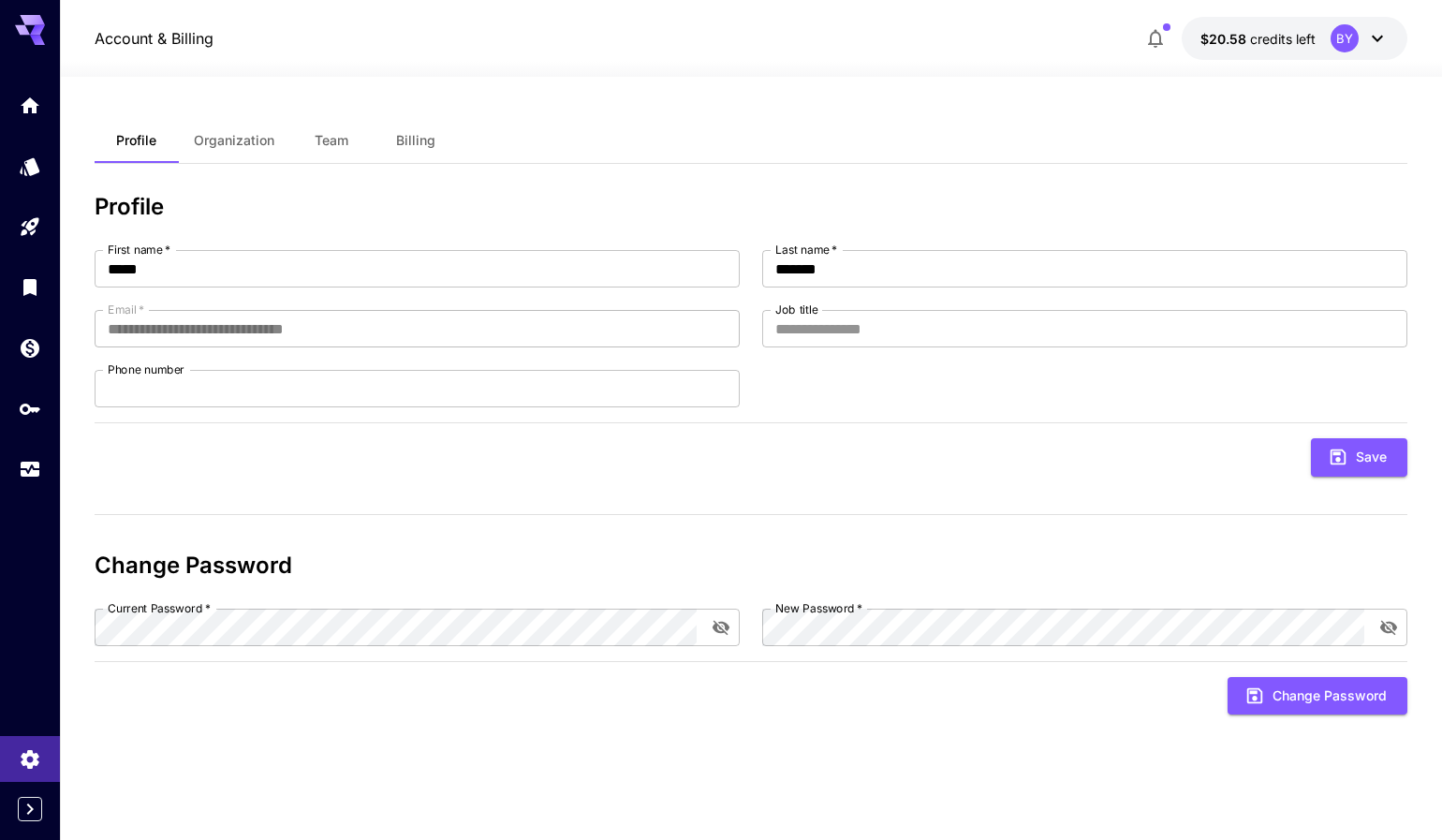
click at [1360, 43] on div "BY" at bounding box center [1359, 39] width 59 height 28
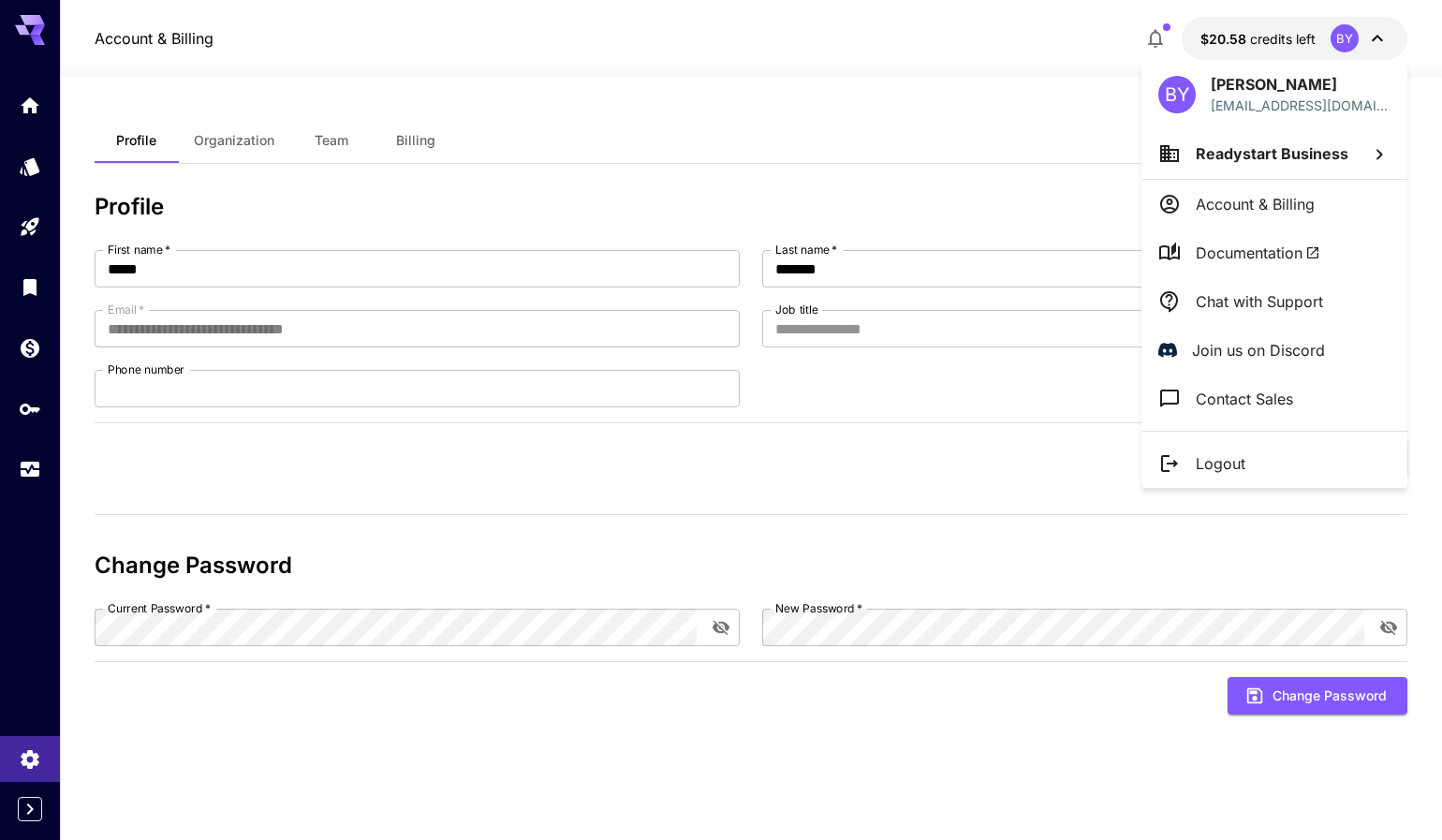
click at [1292, 469] on li "Logout" at bounding box center [1274, 463] width 266 height 49
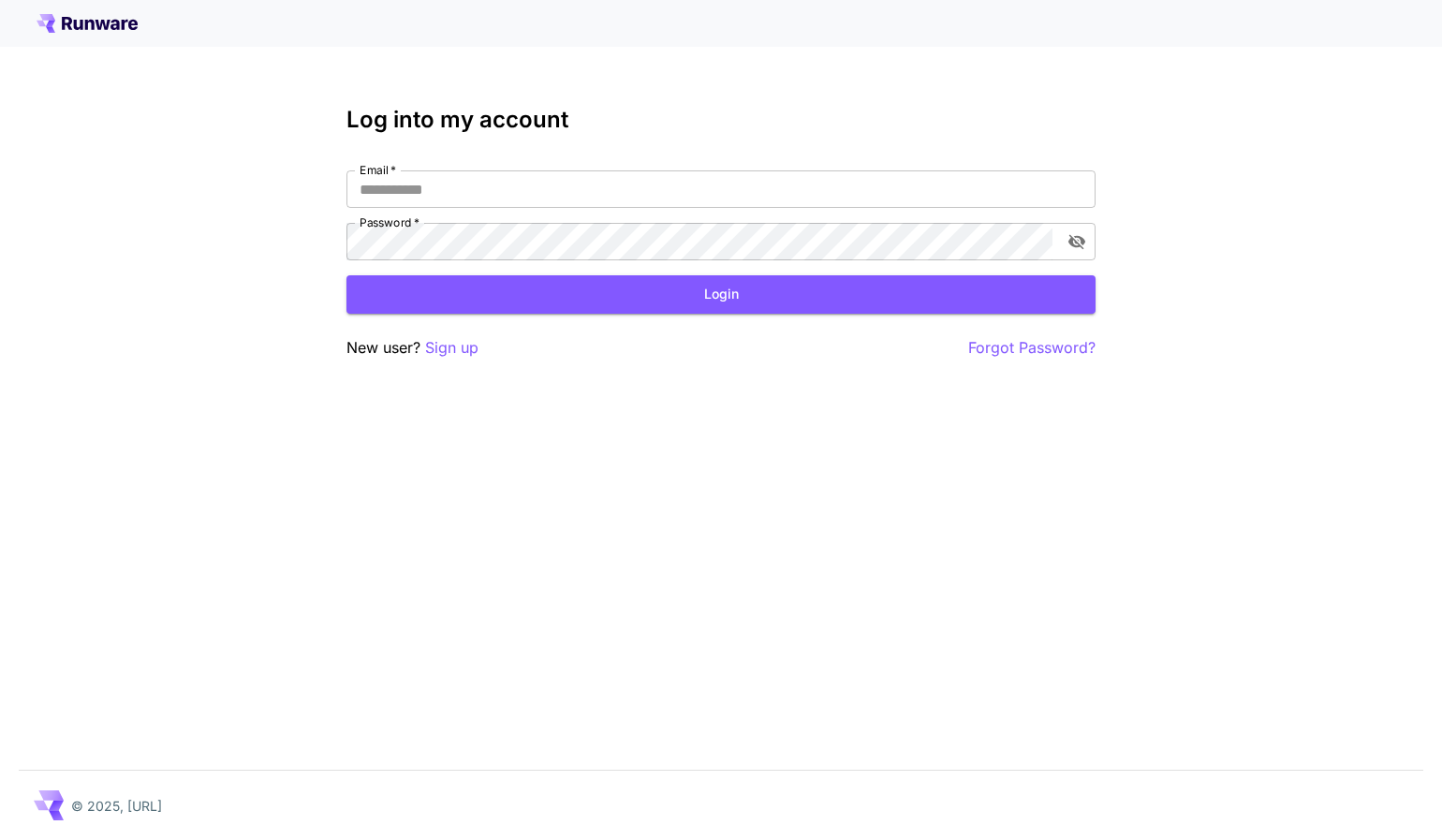
type input "**********"
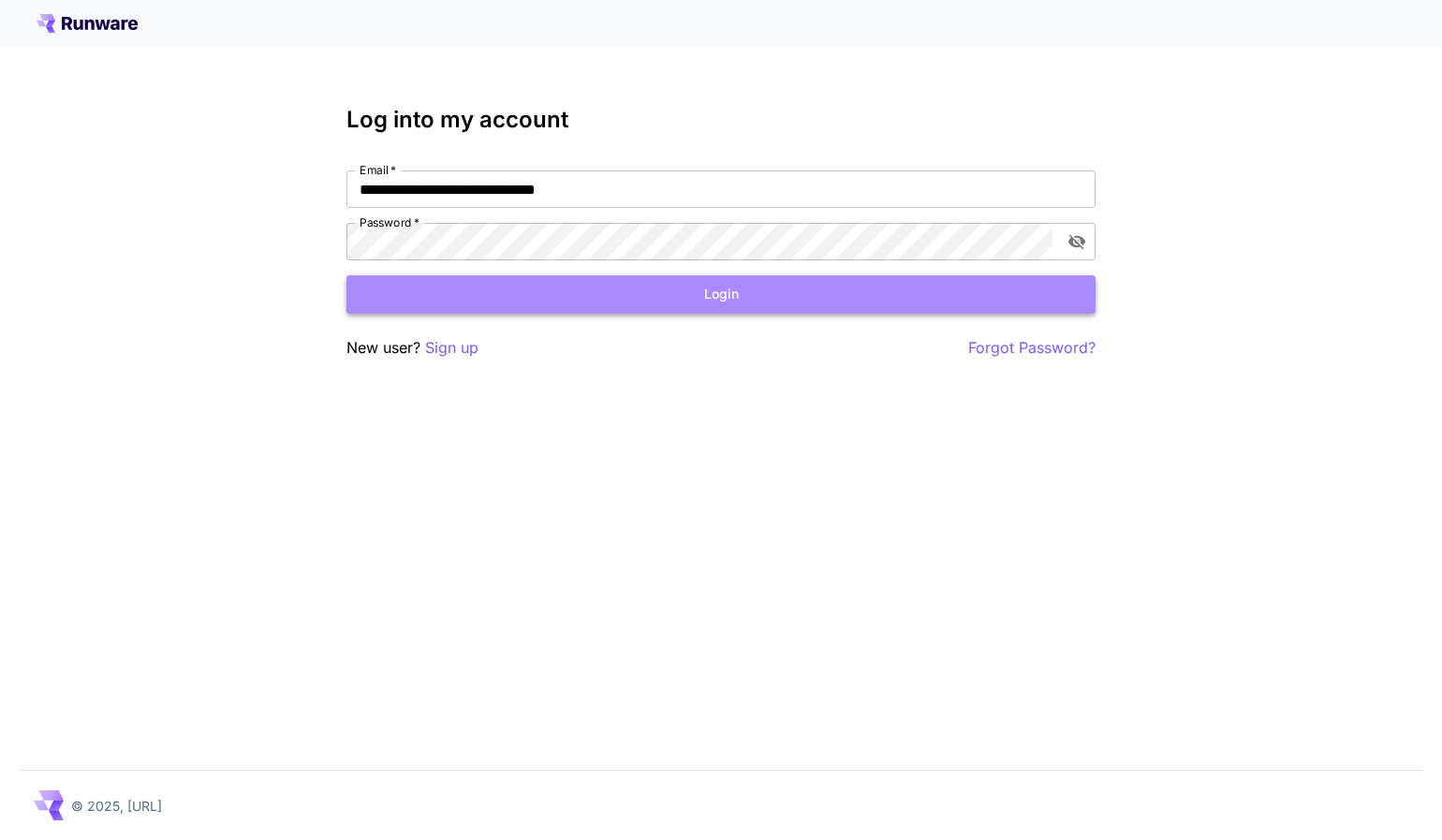
click at [636, 301] on button "Login" at bounding box center [720, 295] width 749 height 39
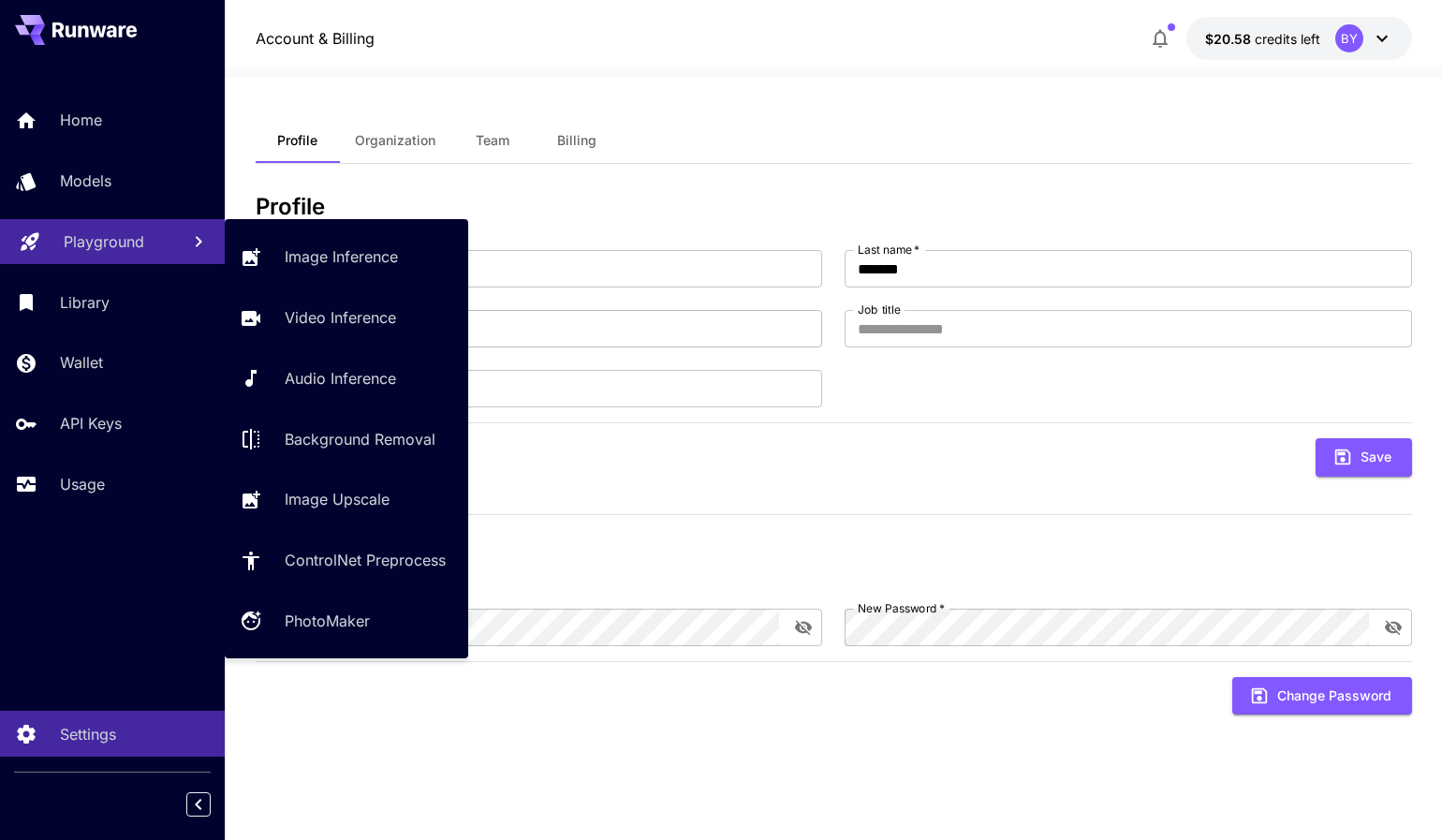
click at [104, 232] on p "Playground" at bounding box center [103, 241] width 80 height 23
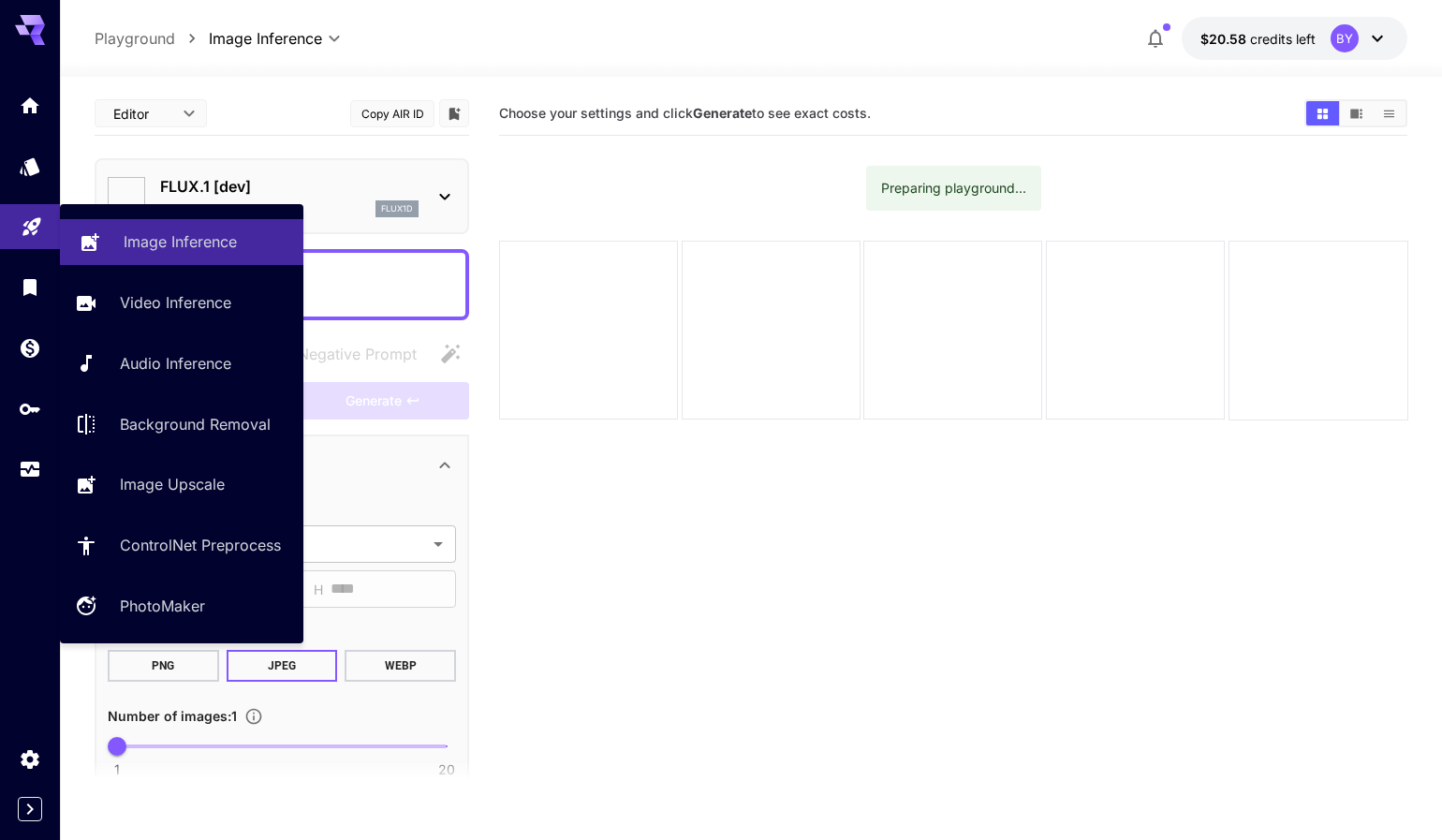
type input "**********"
click at [188, 236] on p "Image Inference" at bounding box center [180, 241] width 113 height 23
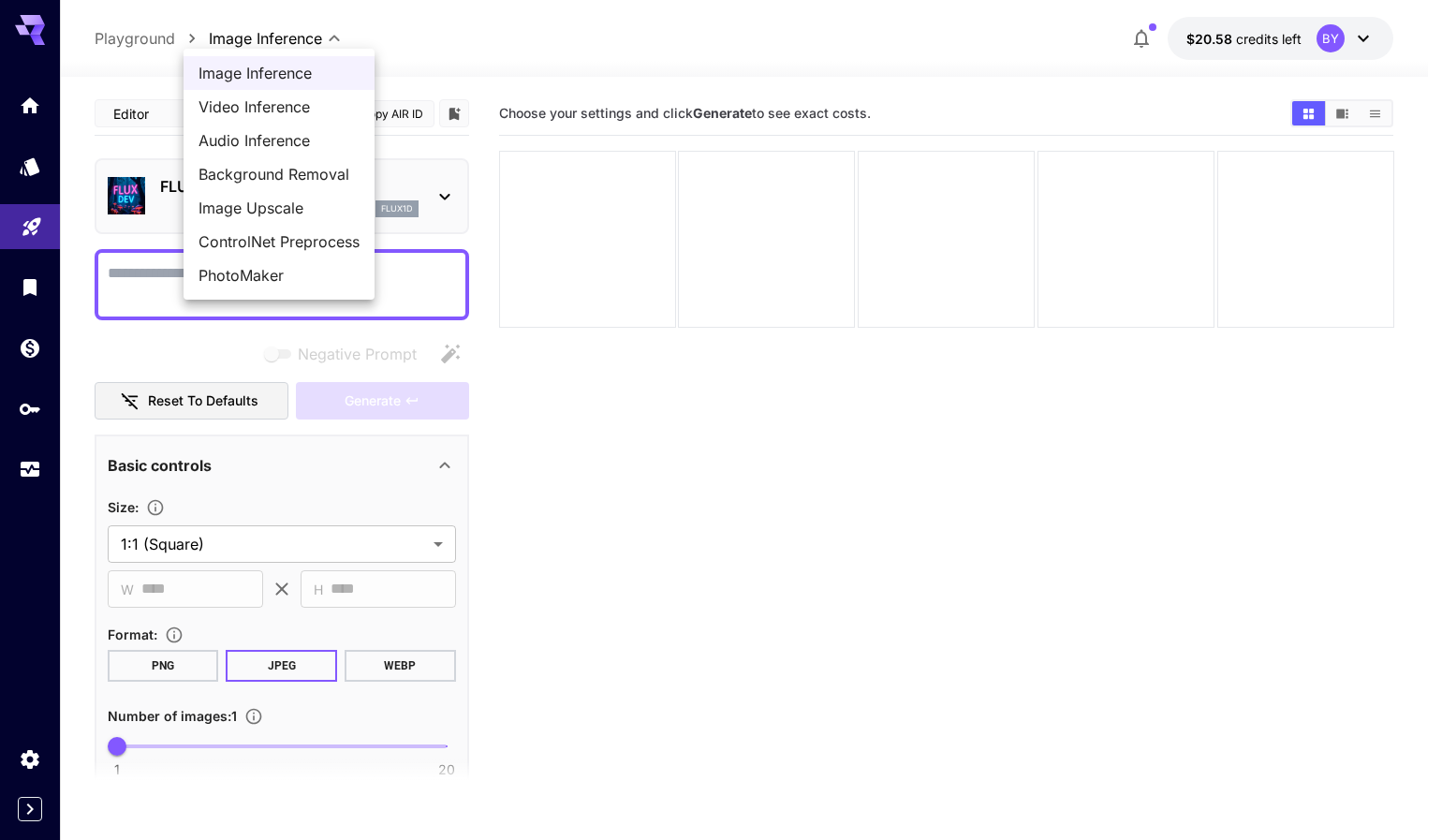
click at [253, 42] on body "**********" at bounding box center [721, 494] width 1442 height 988
click at [713, 343] on div at bounding box center [721, 420] width 1442 height 840
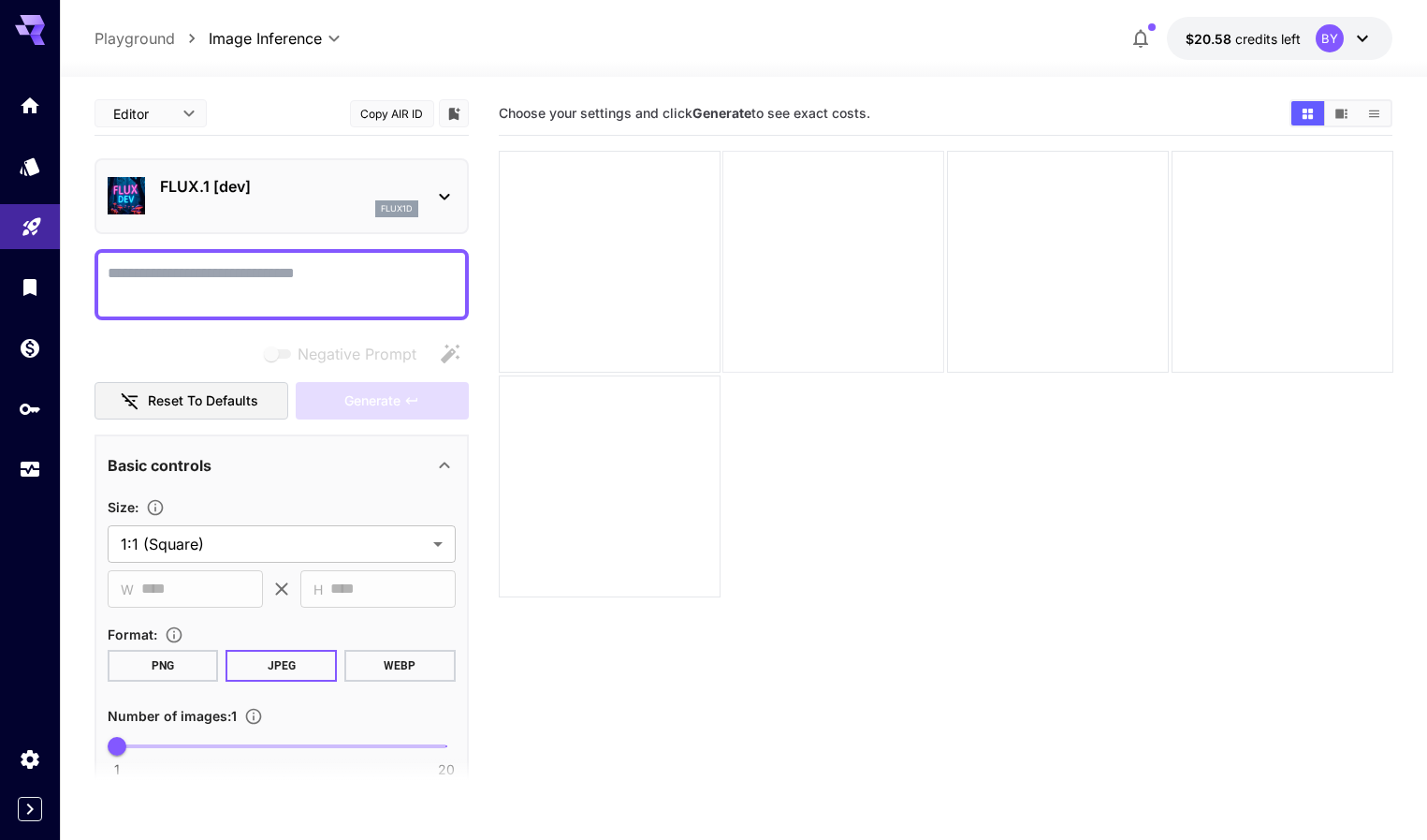
click at [757, 225] on div at bounding box center [834, 262] width 222 height 222
click at [624, 346] on section "Choose your settings and click Generate to see exact costs." at bounding box center [946, 512] width 894 height 840
click at [189, 209] on div "flux1d" at bounding box center [289, 208] width 259 height 17
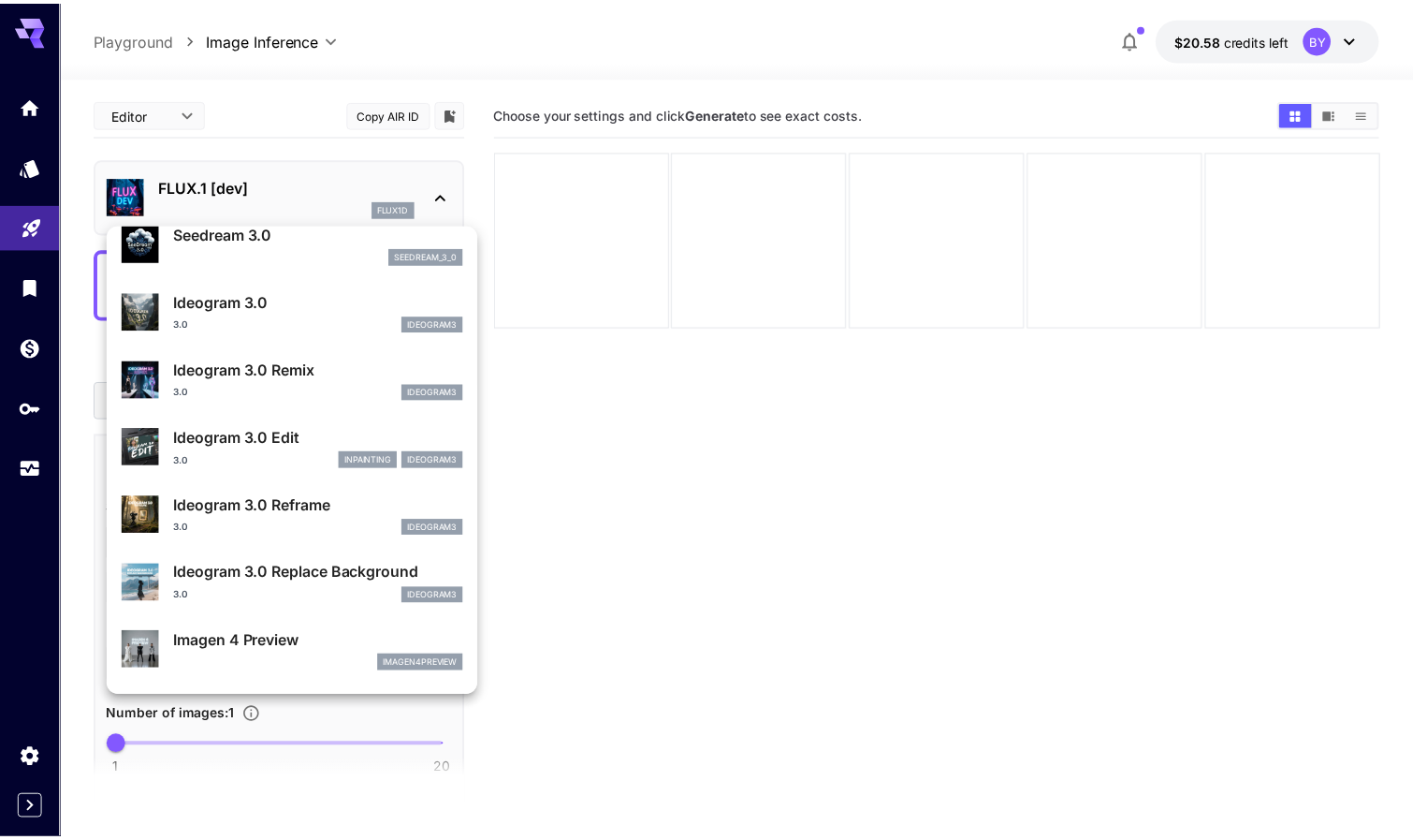
scroll to position [561, 0]
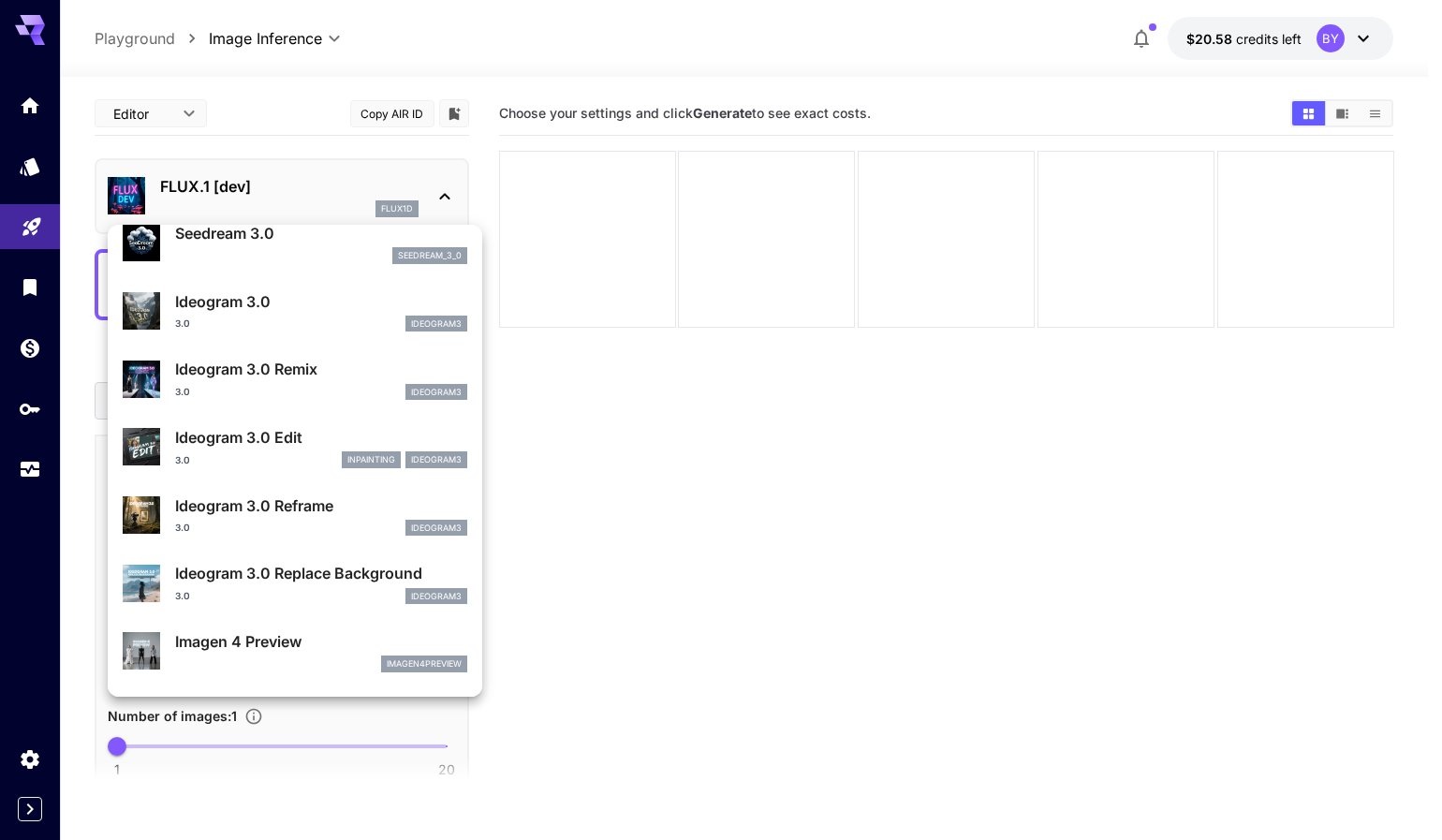
click at [719, 474] on div at bounding box center [721, 420] width 1442 height 840
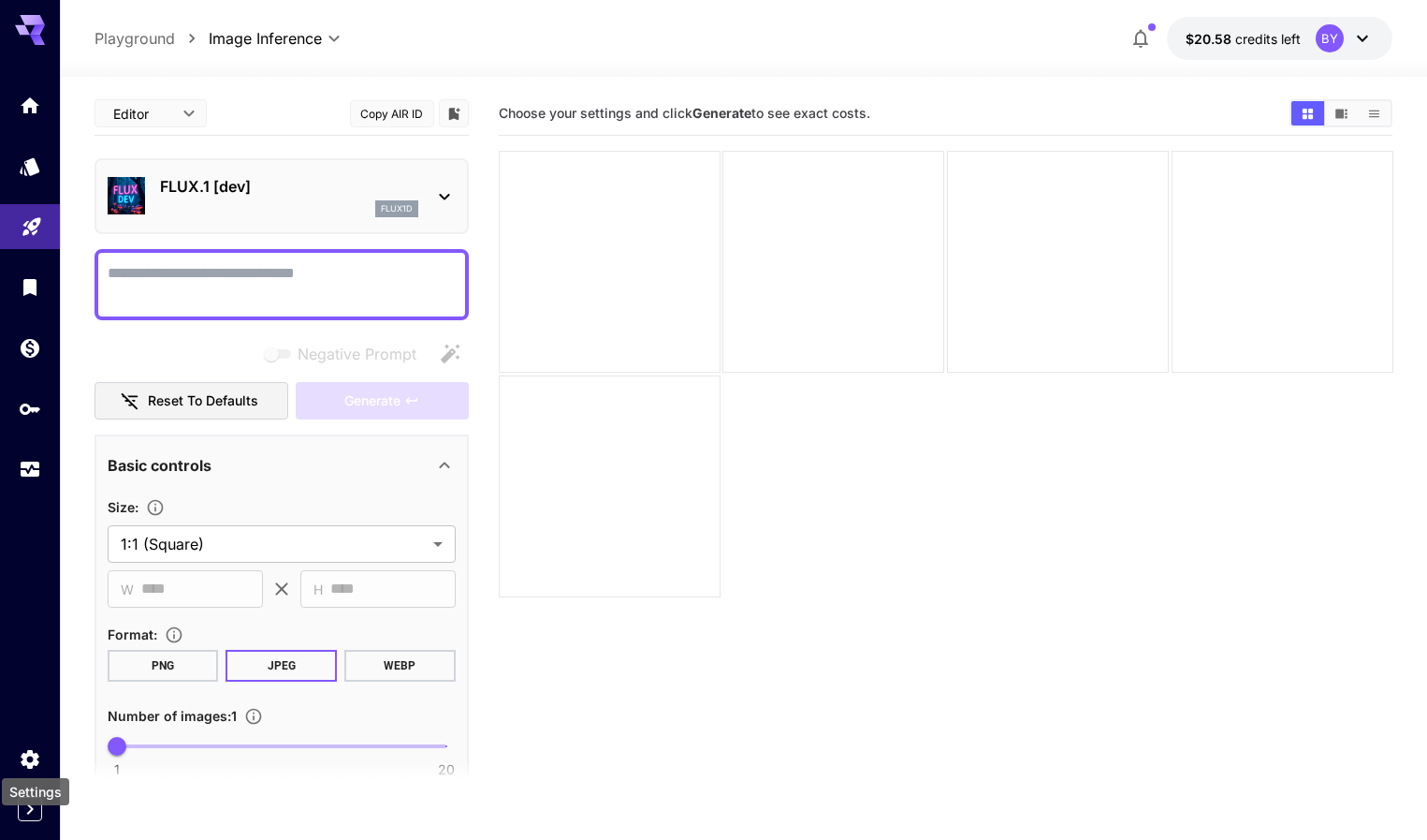
click at [27, 766] on div "Settings" at bounding box center [36, 785] width 71 height 42
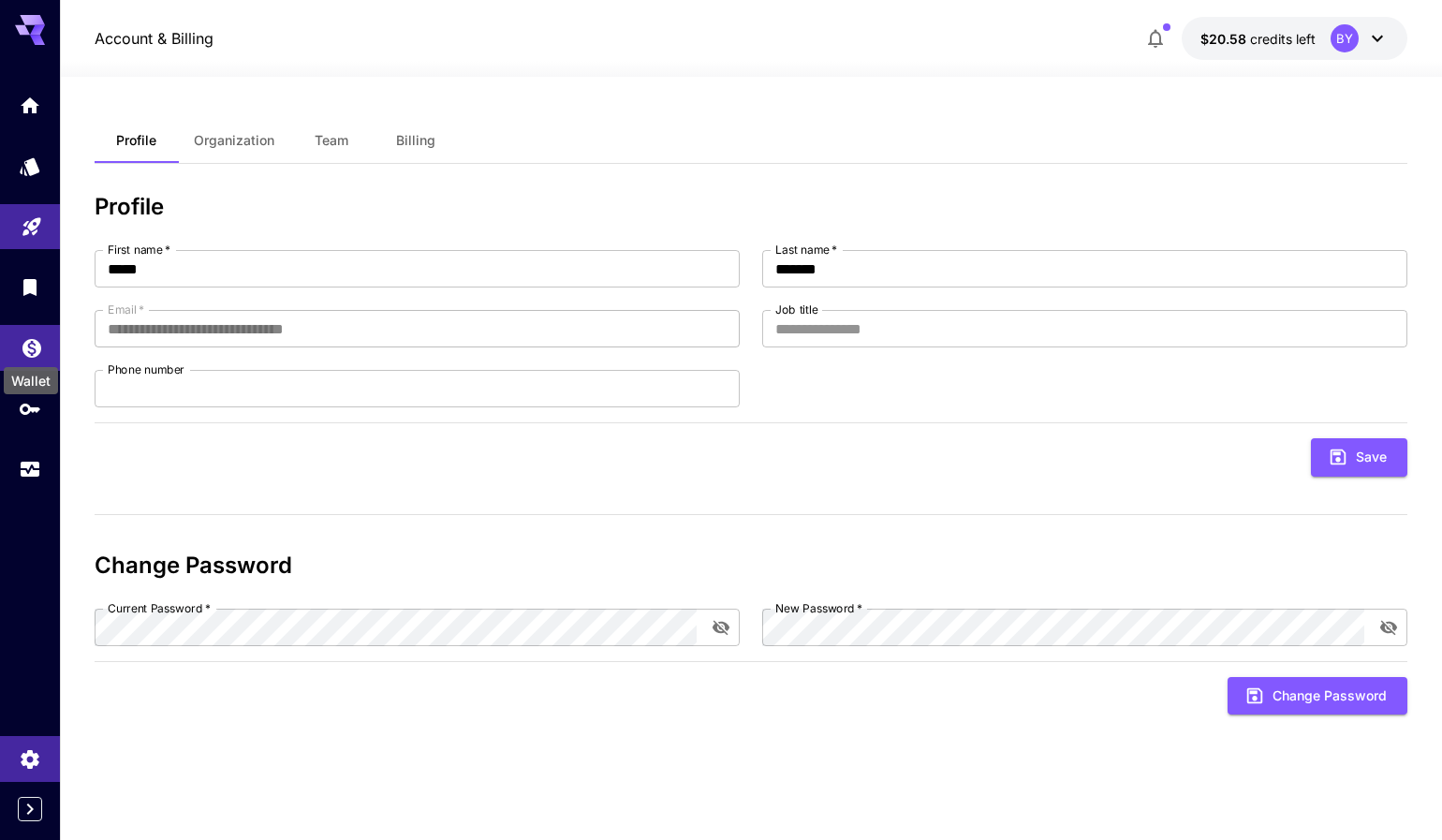
click at [37, 354] on div "Wallet" at bounding box center [31, 375] width 59 height 42
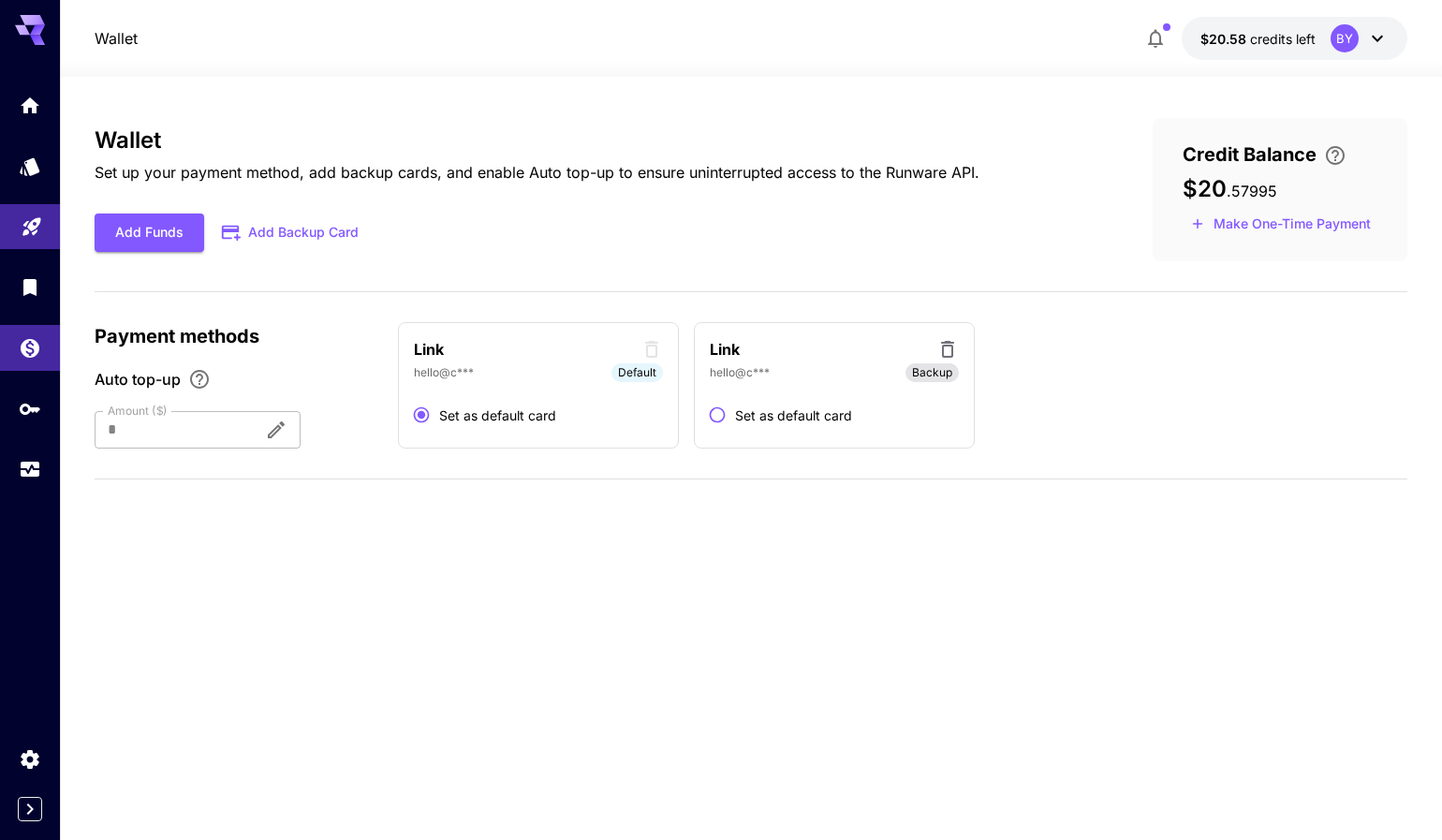
click at [35, 311] on div at bounding box center [30, 287] width 60 height 409
click at [35, 293] on body "Wallet $20.58 credits left BY Wallet Set up your payment method, add backup car…" at bounding box center [721, 420] width 1442 height 840
click at [22, 456] on link at bounding box center [30, 469] width 60 height 46
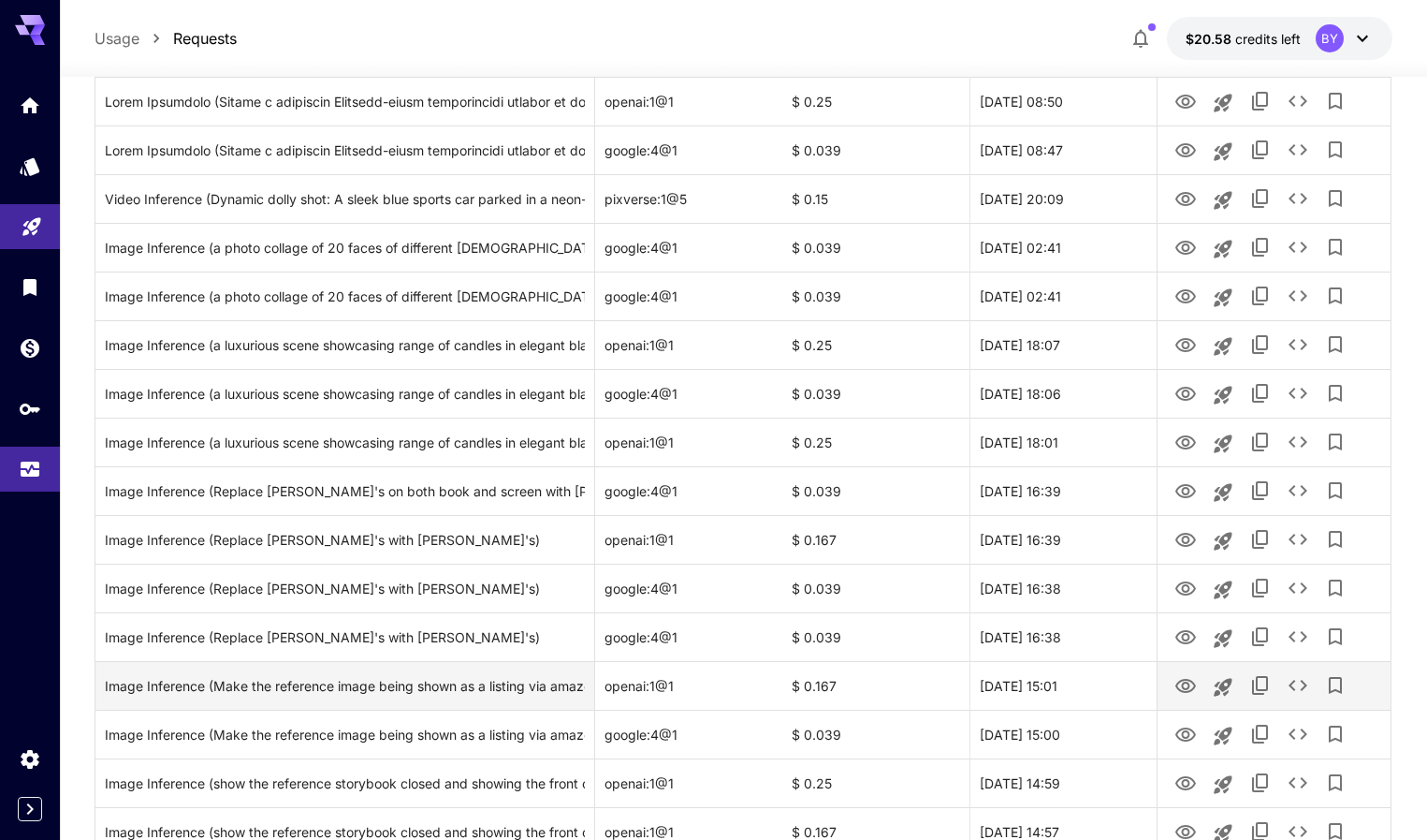
scroll to position [656, 0]
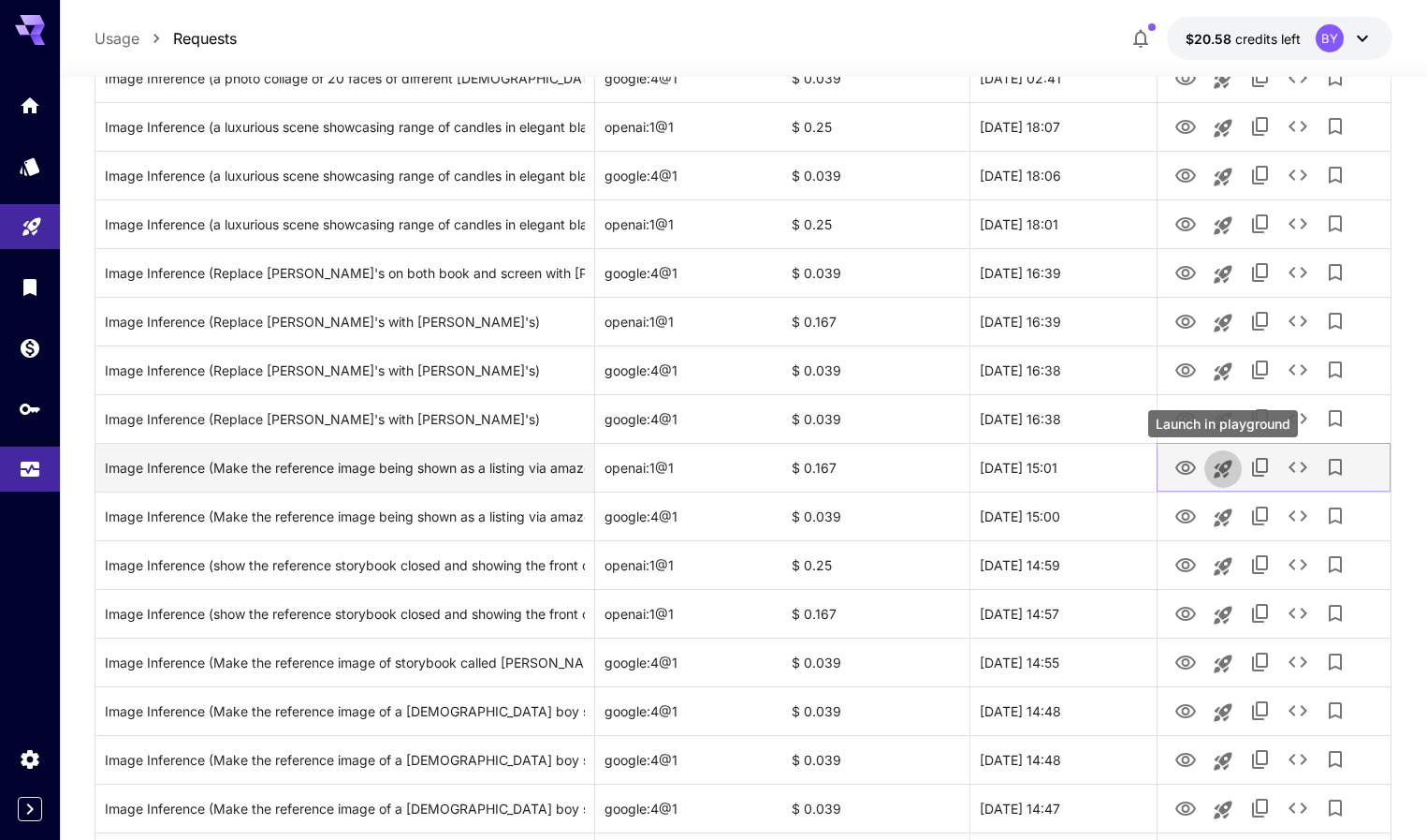
click at [1221, 469] on icon "Launch in playground" at bounding box center [1223, 468] width 18 height 18
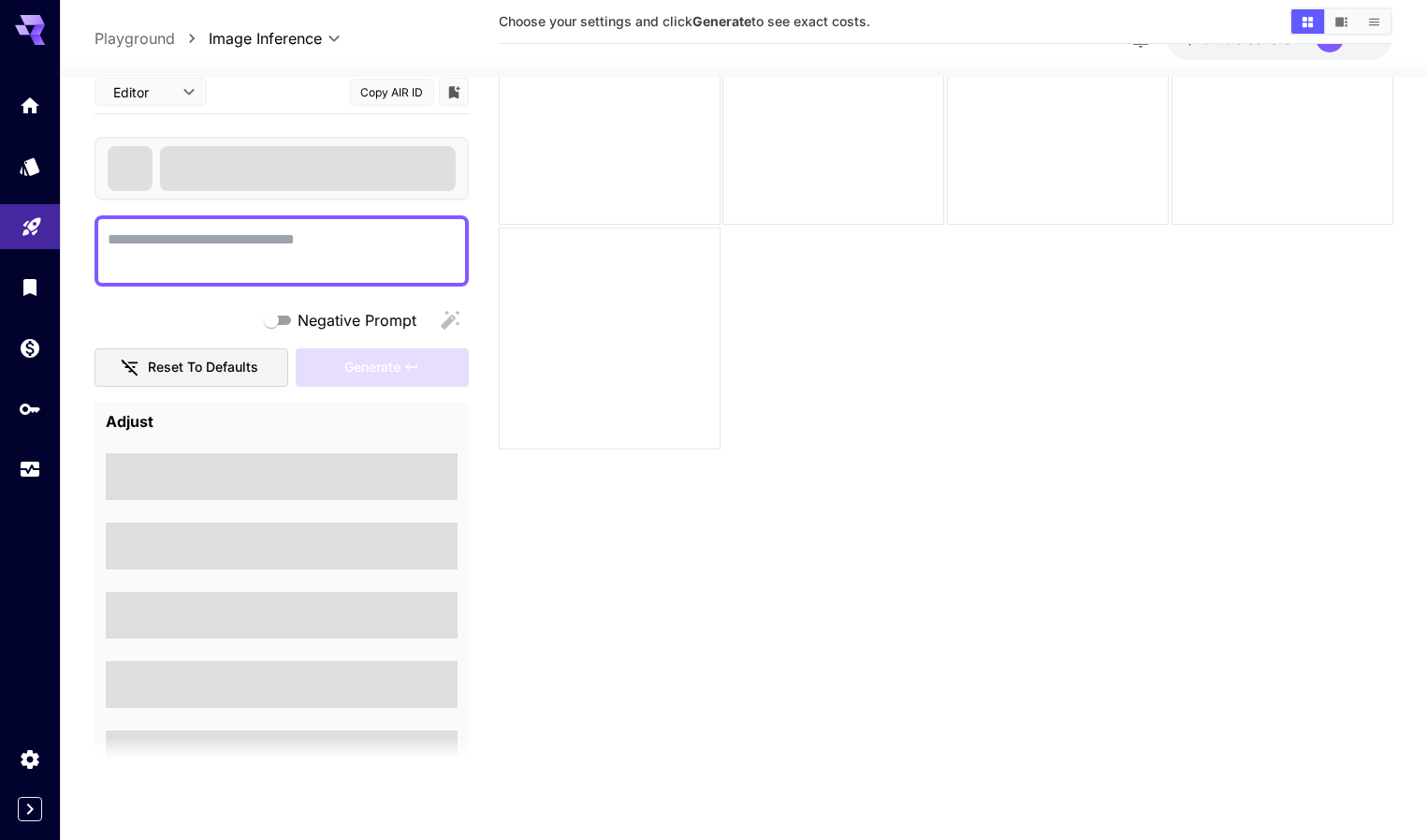
type textarea "**********"
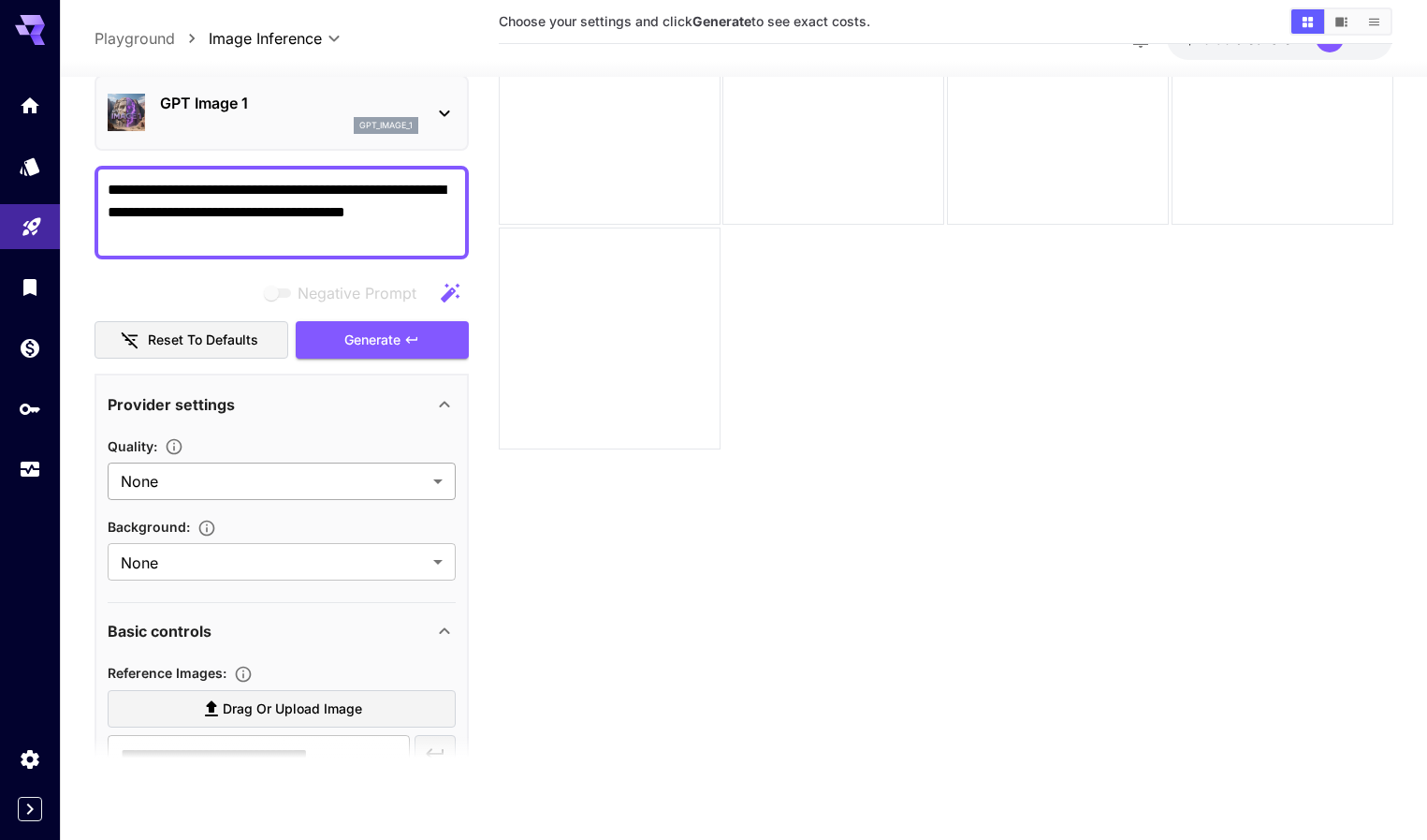
scroll to position [281, 0]
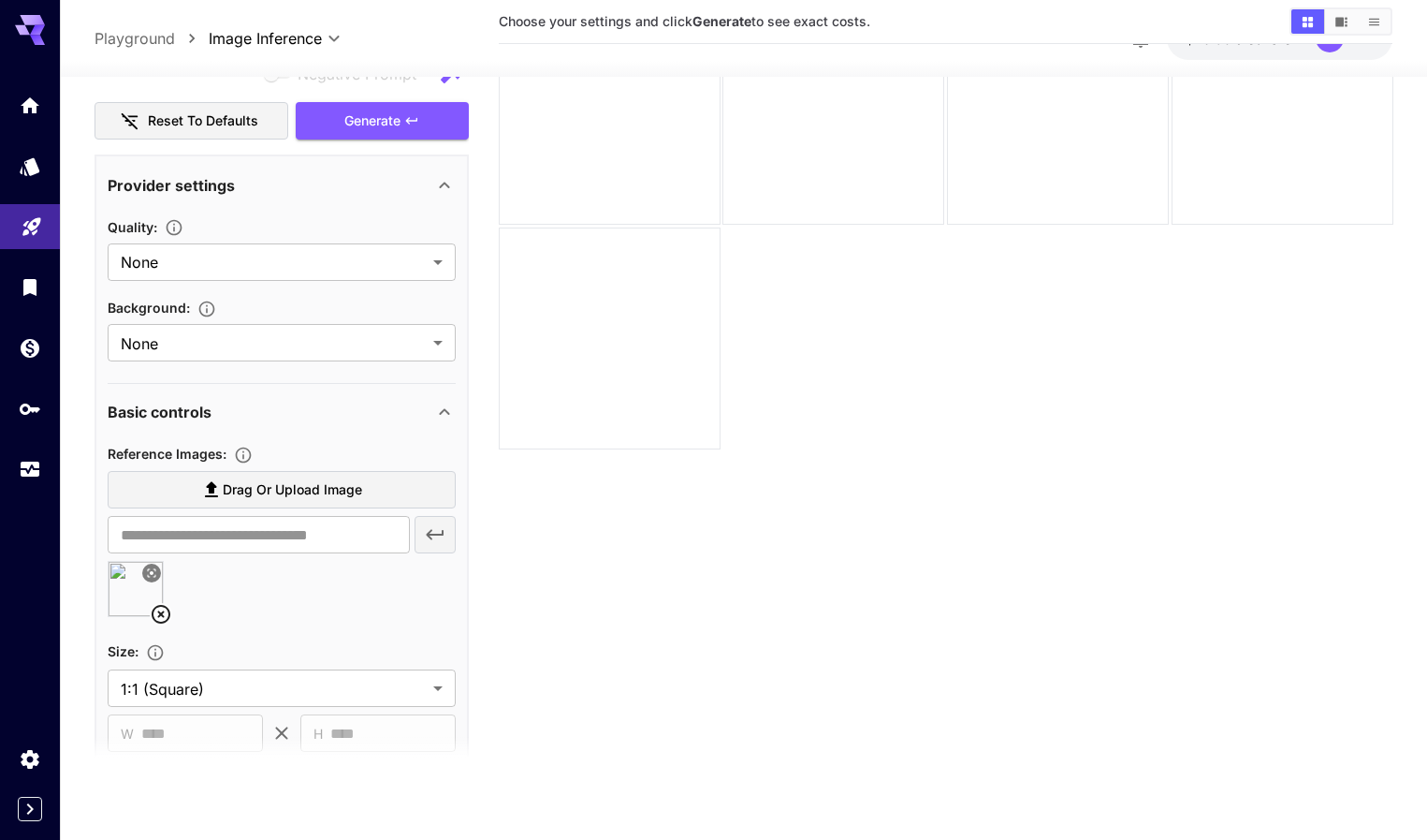
click at [152, 570] on icon at bounding box center [151, 572] width 11 height 11
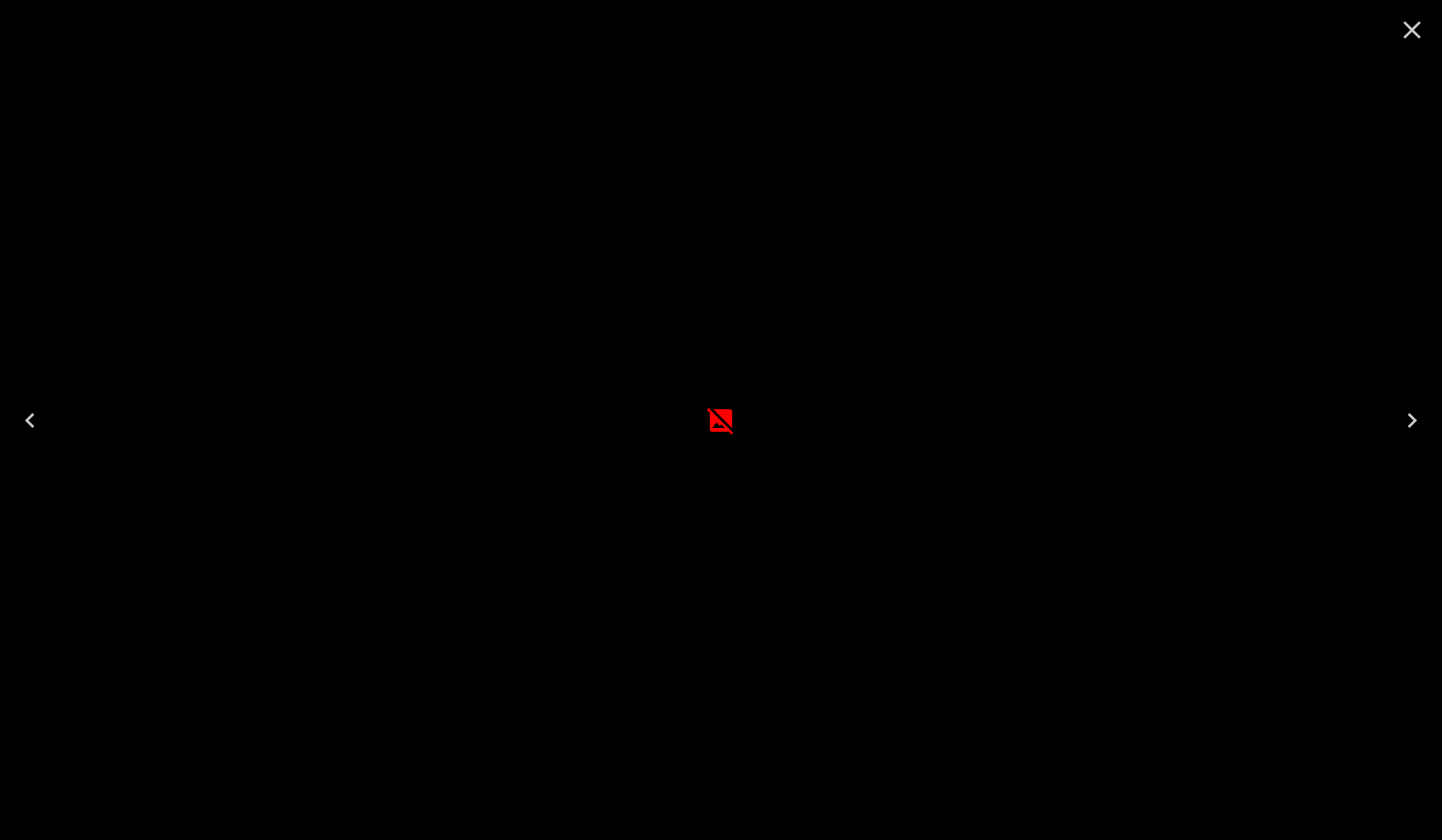
click at [1406, 24] on icon "Close" at bounding box center [1411, 30] width 30 height 30
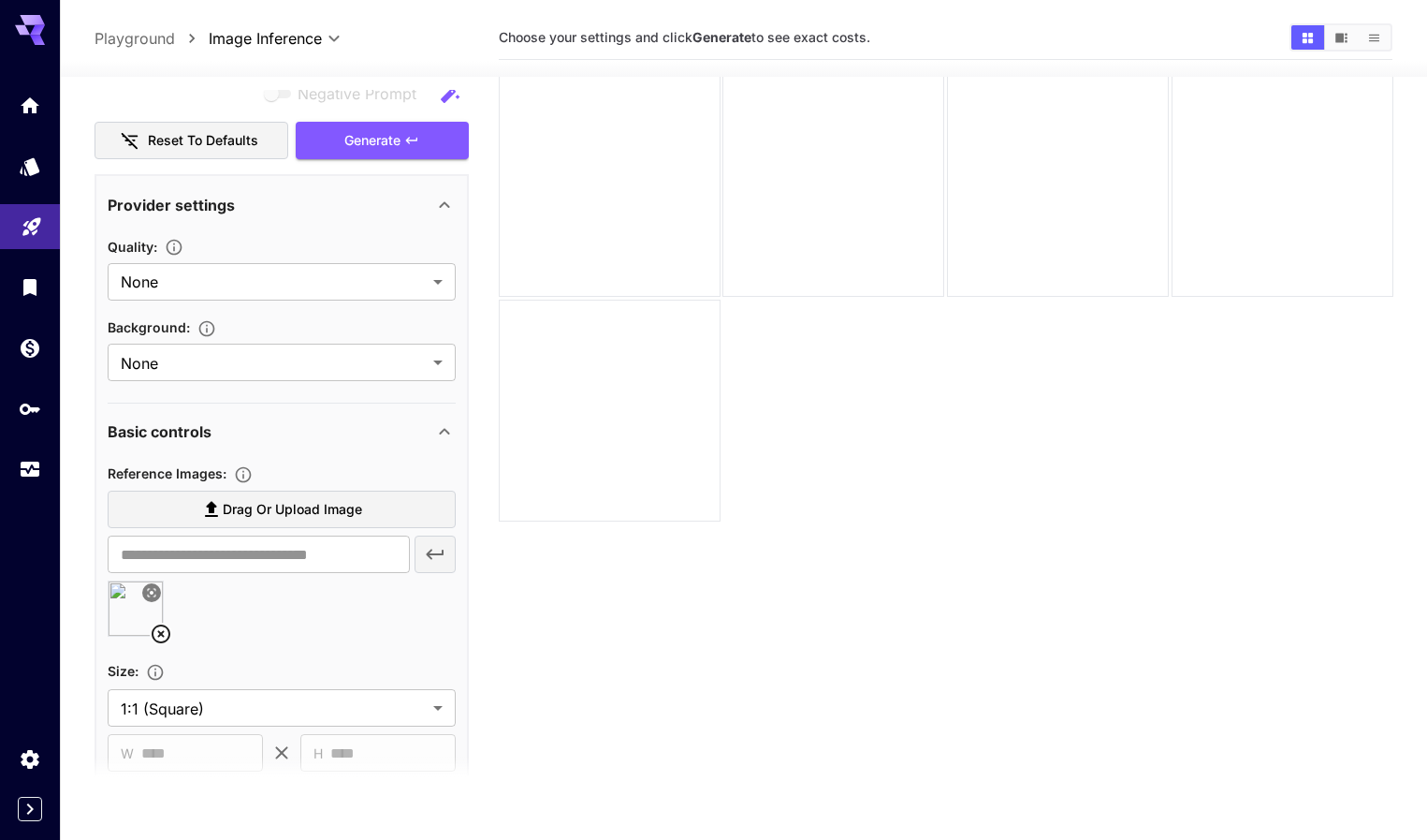
scroll to position [0, 0]
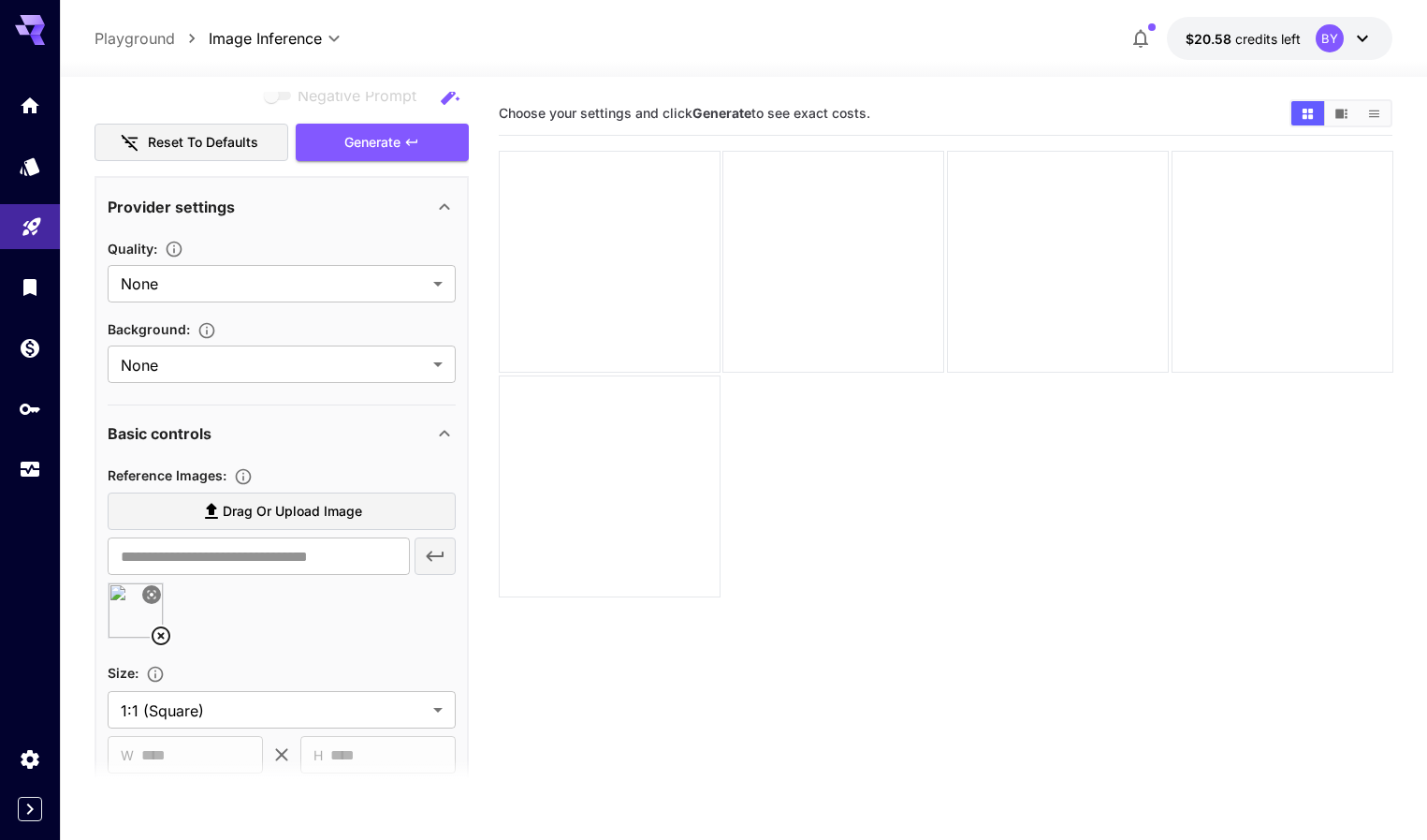
click at [1366, 34] on icon at bounding box center [1363, 38] width 23 height 23
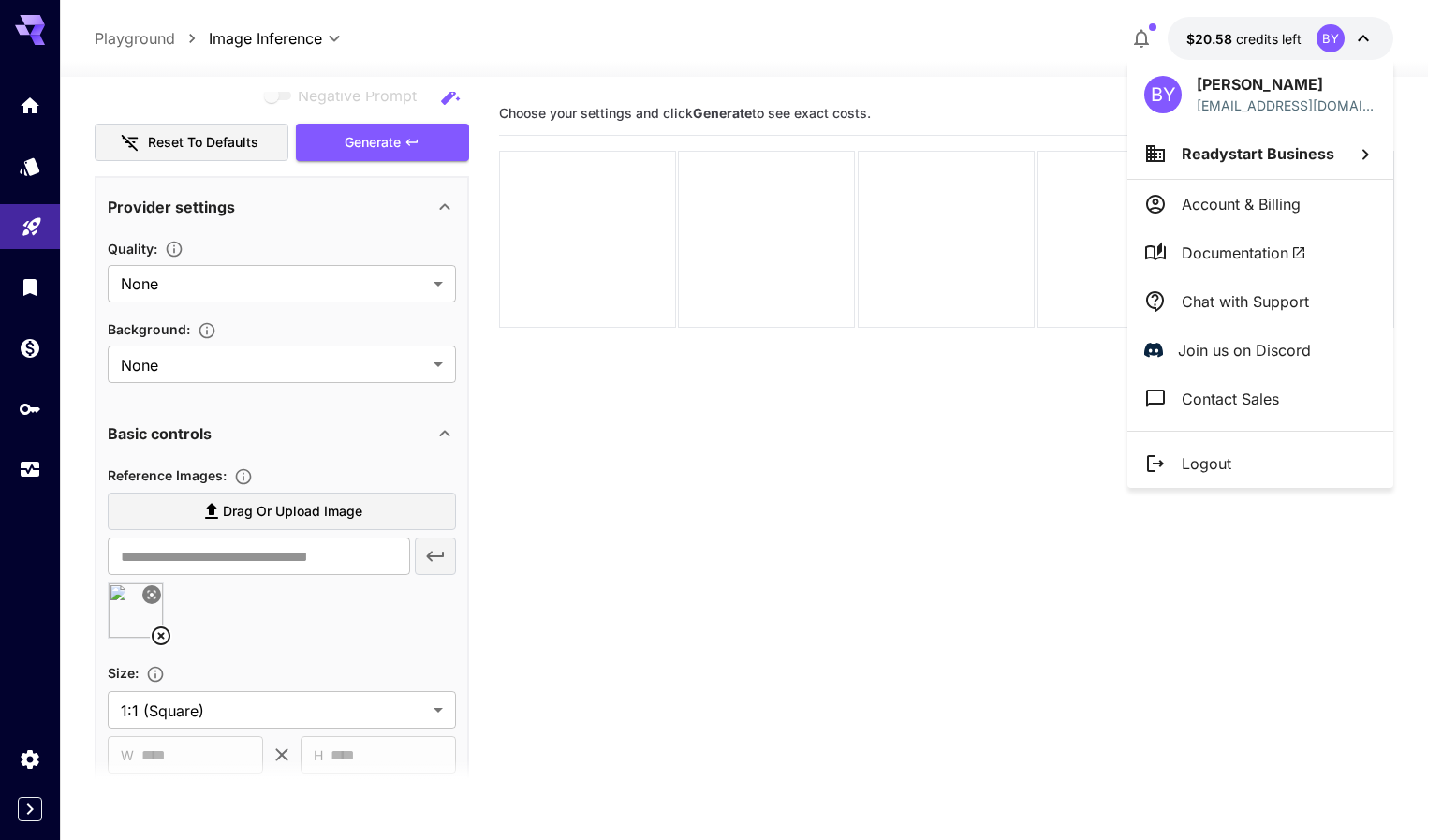
click at [1193, 384] on li "Contact Sales" at bounding box center [1260, 399] width 266 height 49
click at [1241, 296] on p "Chat with Support" at bounding box center [1245, 301] width 127 height 23
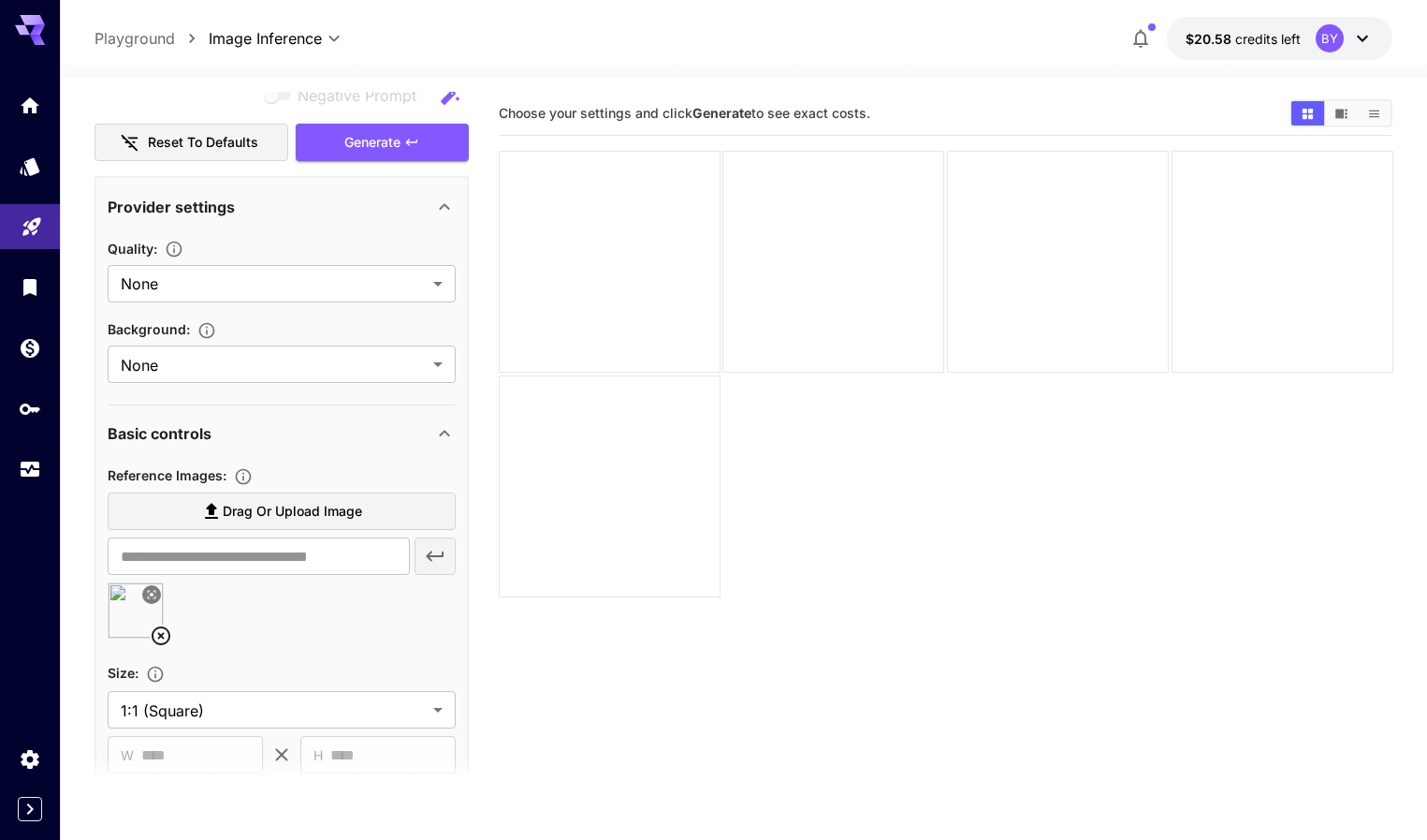
click at [756, 550] on section "Choose your settings and click Generate to see exact costs." at bounding box center [946, 512] width 894 height 840
